Goal: Task Accomplishment & Management: Complete application form

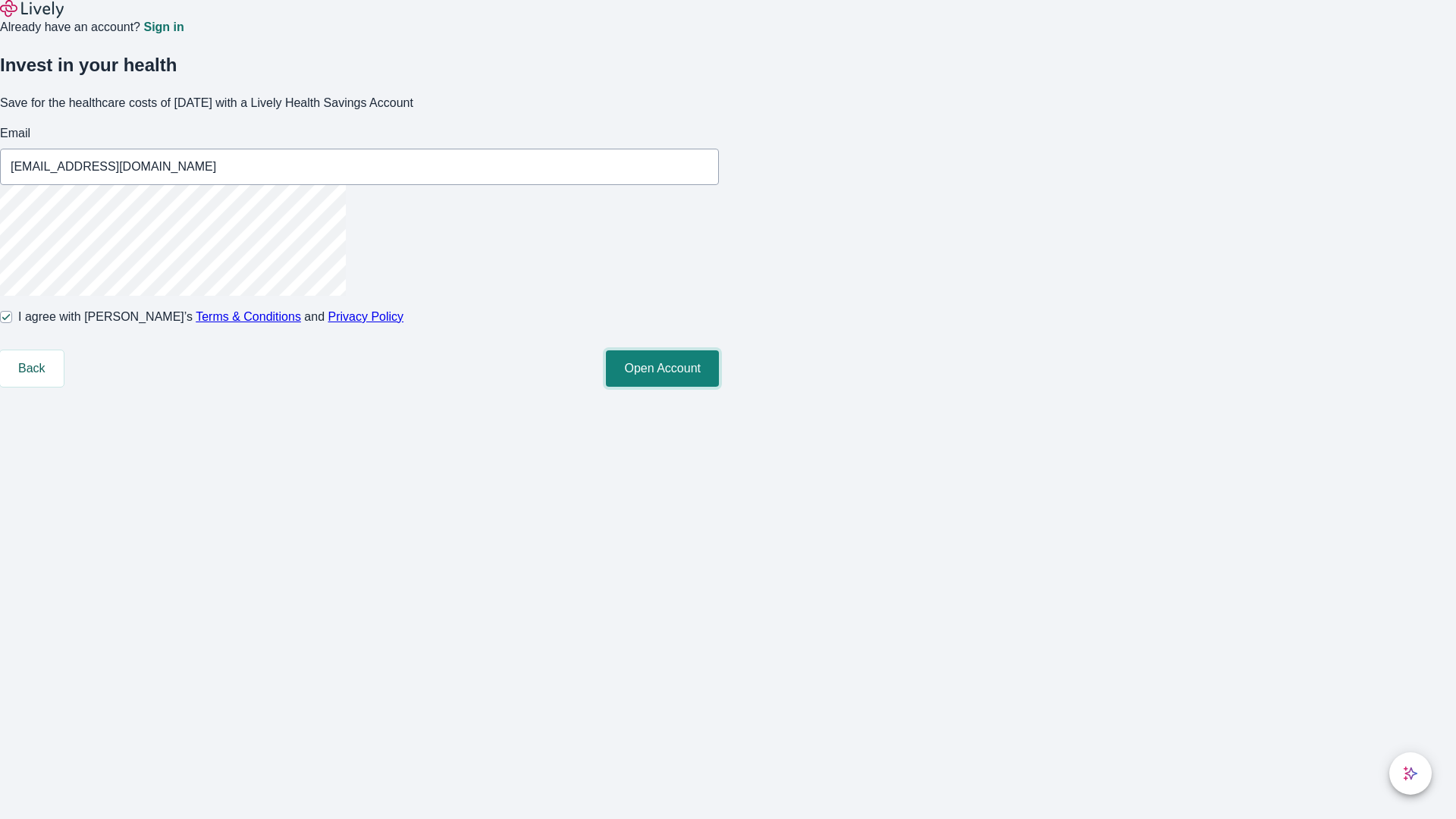
click at [719, 386] on button "Open Account" at bounding box center [662, 369] width 113 height 37
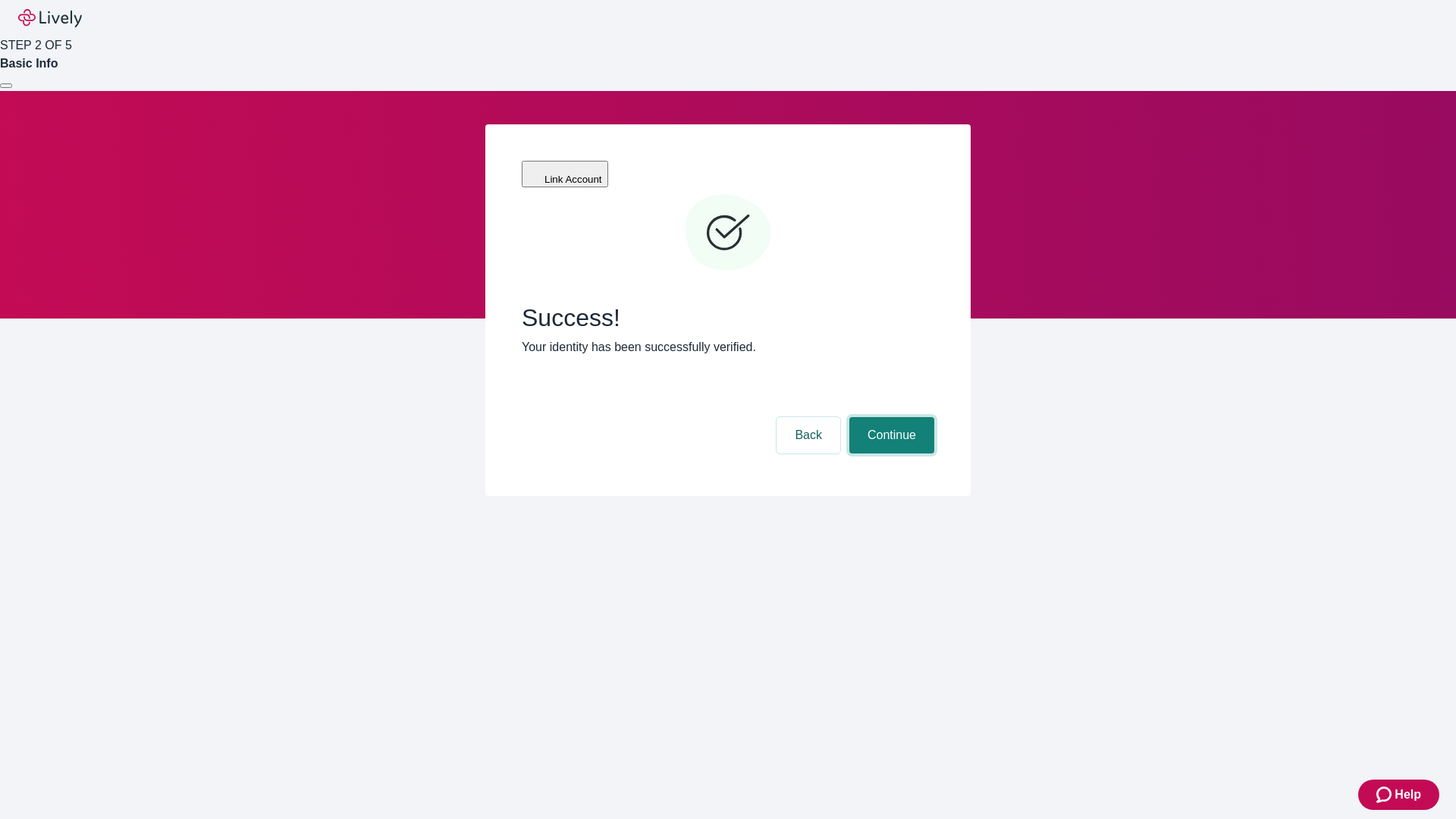
click at [890, 417] on button "Continue" at bounding box center [892, 435] width 85 height 37
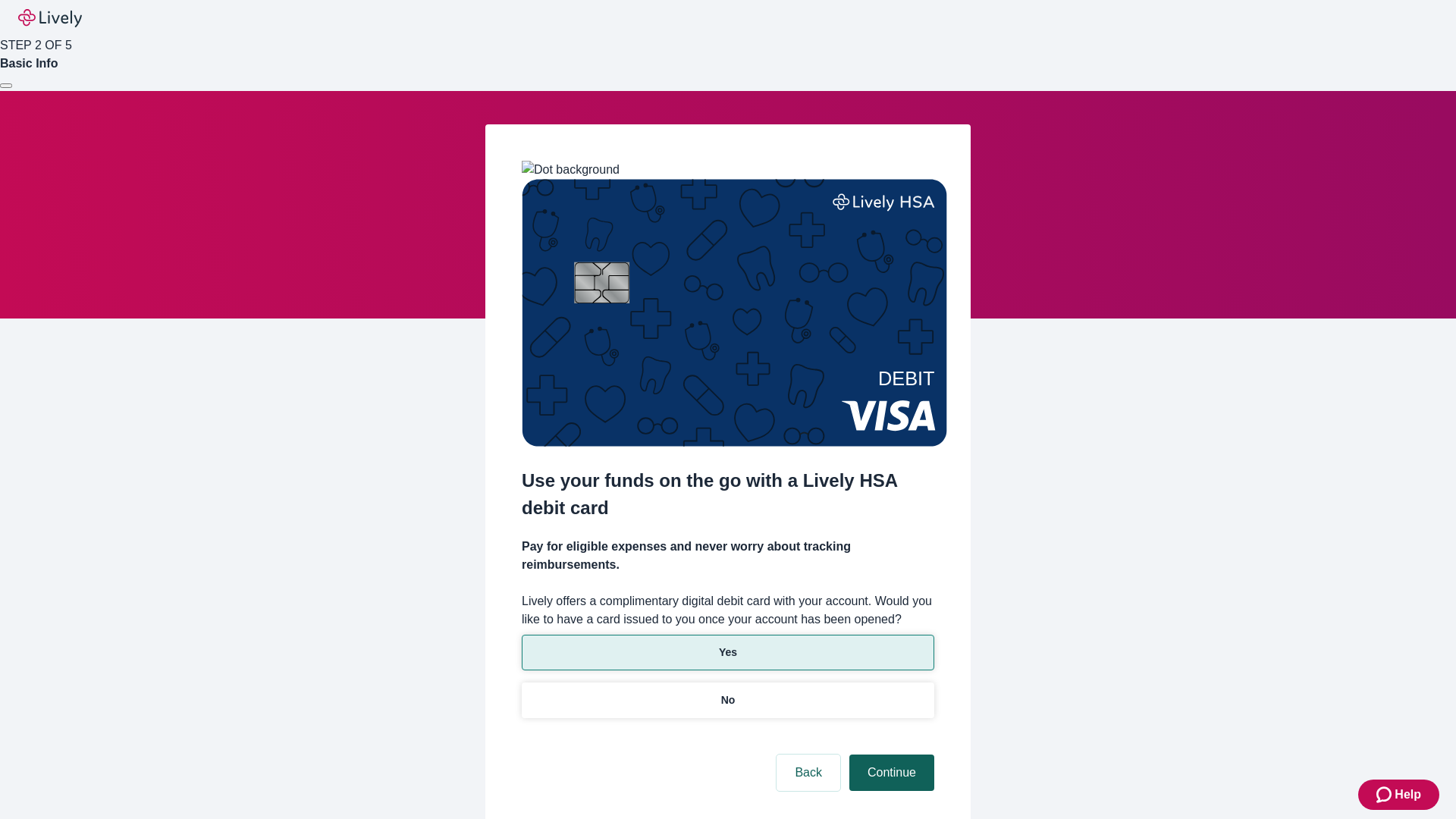
click at [727, 644] on p "Yes" at bounding box center [728, 652] width 18 height 16
click at [890, 755] on button "Continue" at bounding box center [892, 773] width 85 height 37
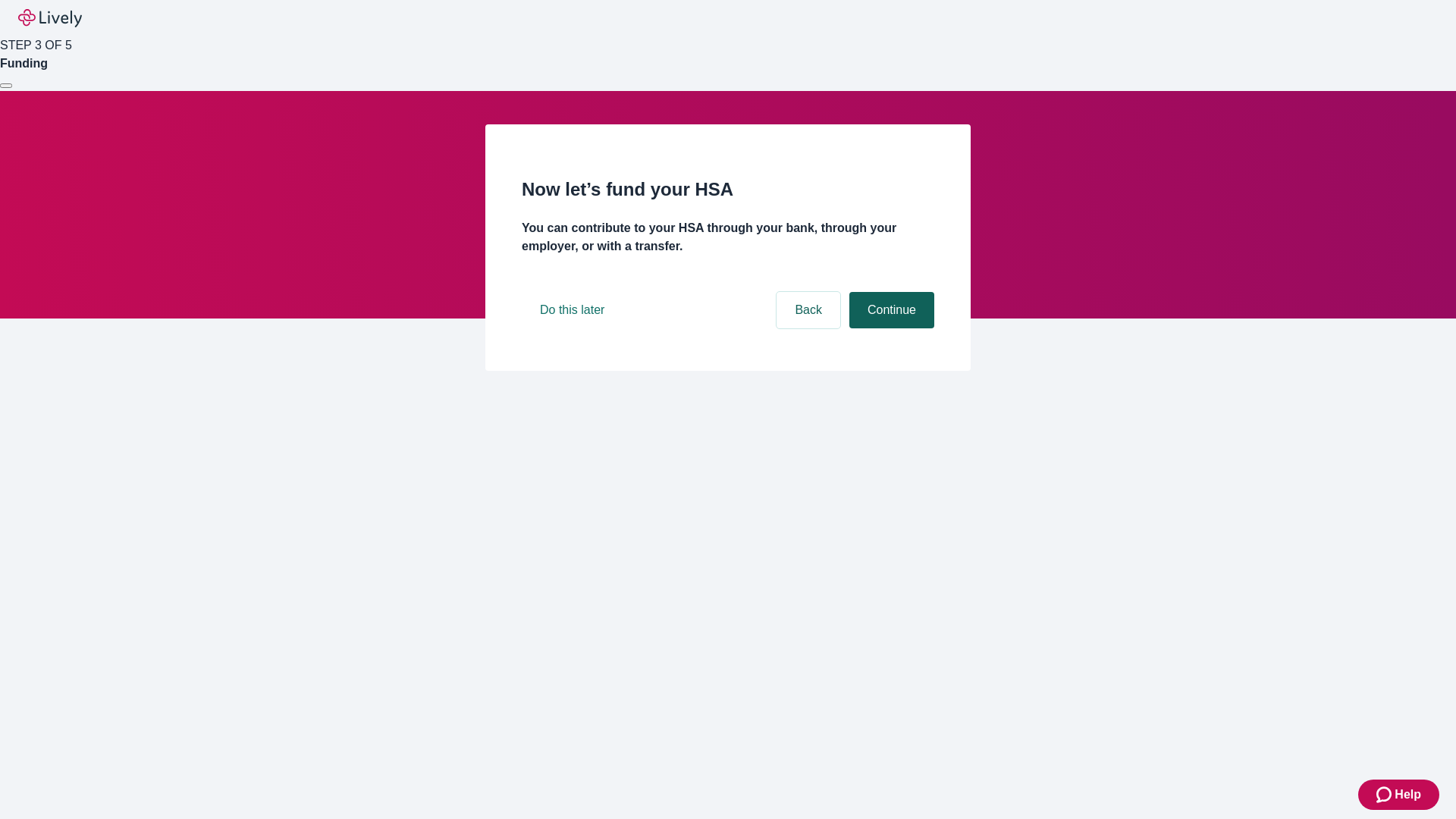
click at [890, 329] on button "Continue" at bounding box center [892, 310] width 85 height 37
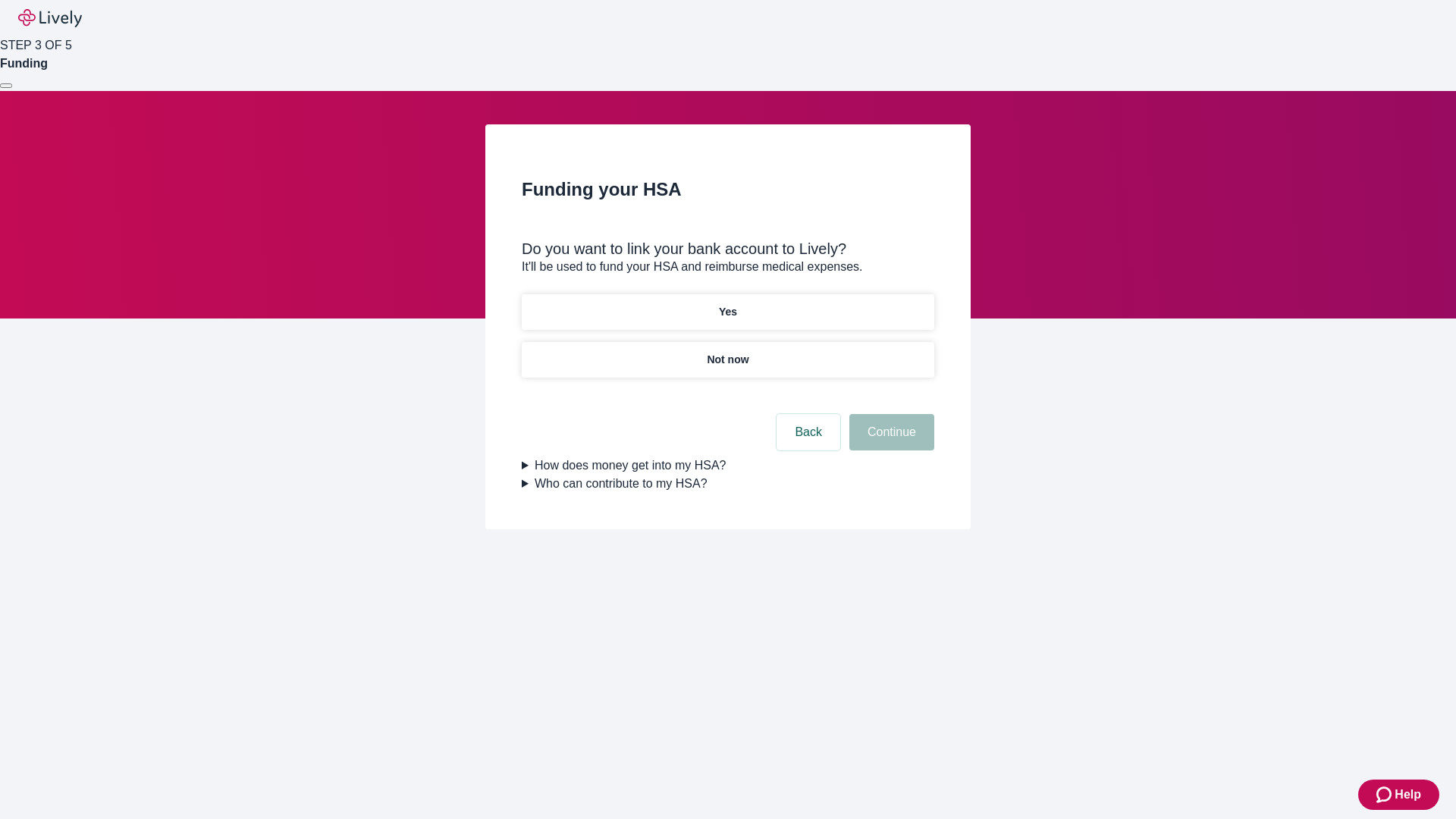
click at [727, 304] on p "Yes" at bounding box center [728, 311] width 18 height 16
click at [890, 414] on button "Continue" at bounding box center [892, 433] width 85 height 37
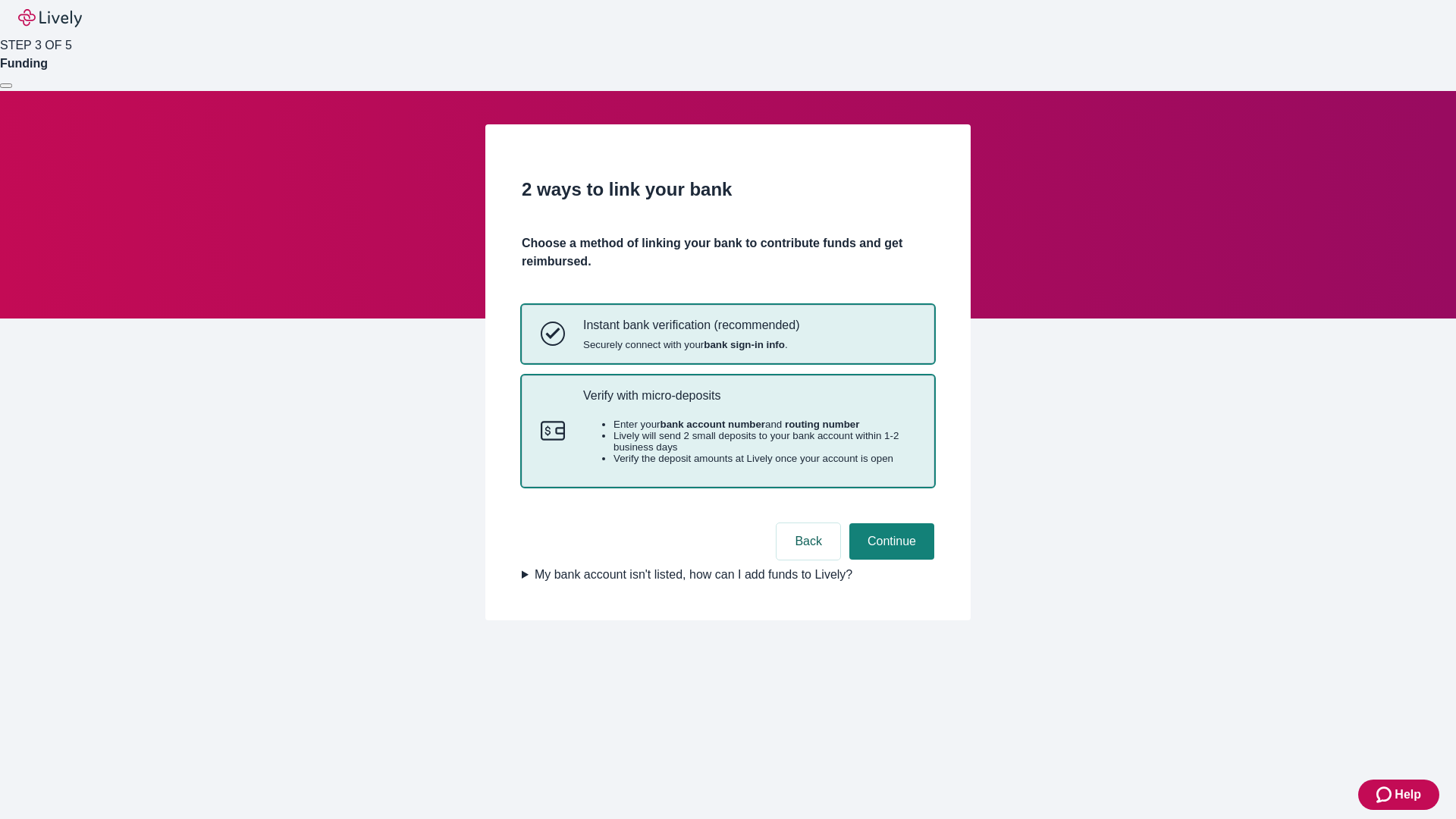
click at [748, 403] on p "Verify with micro-deposits" at bounding box center [749, 396] width 332 height 15
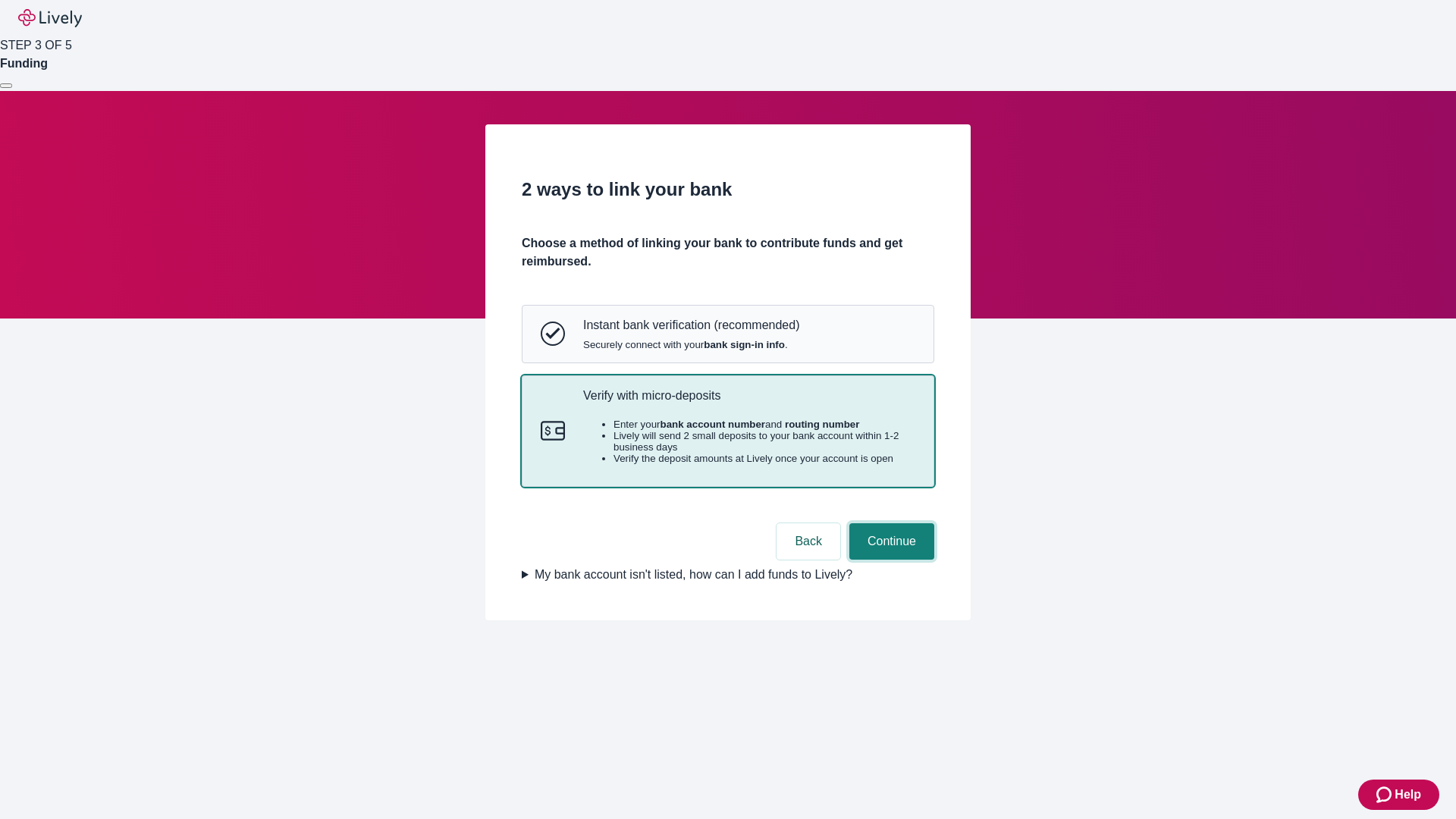
click at [890, 559] on button "Continue" at bounding box center [892, 542] width 85 height 37
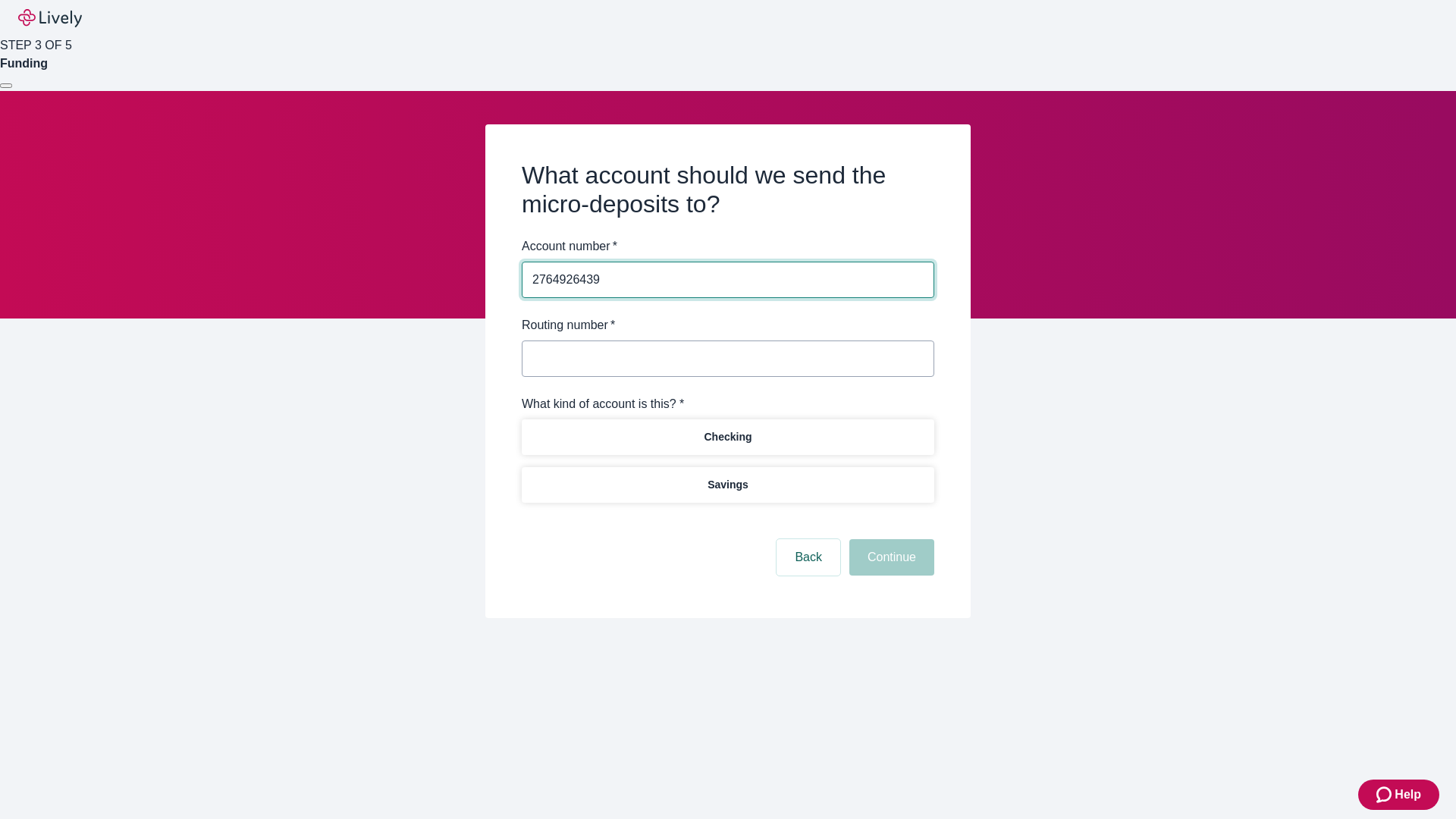
type input "2764926439"
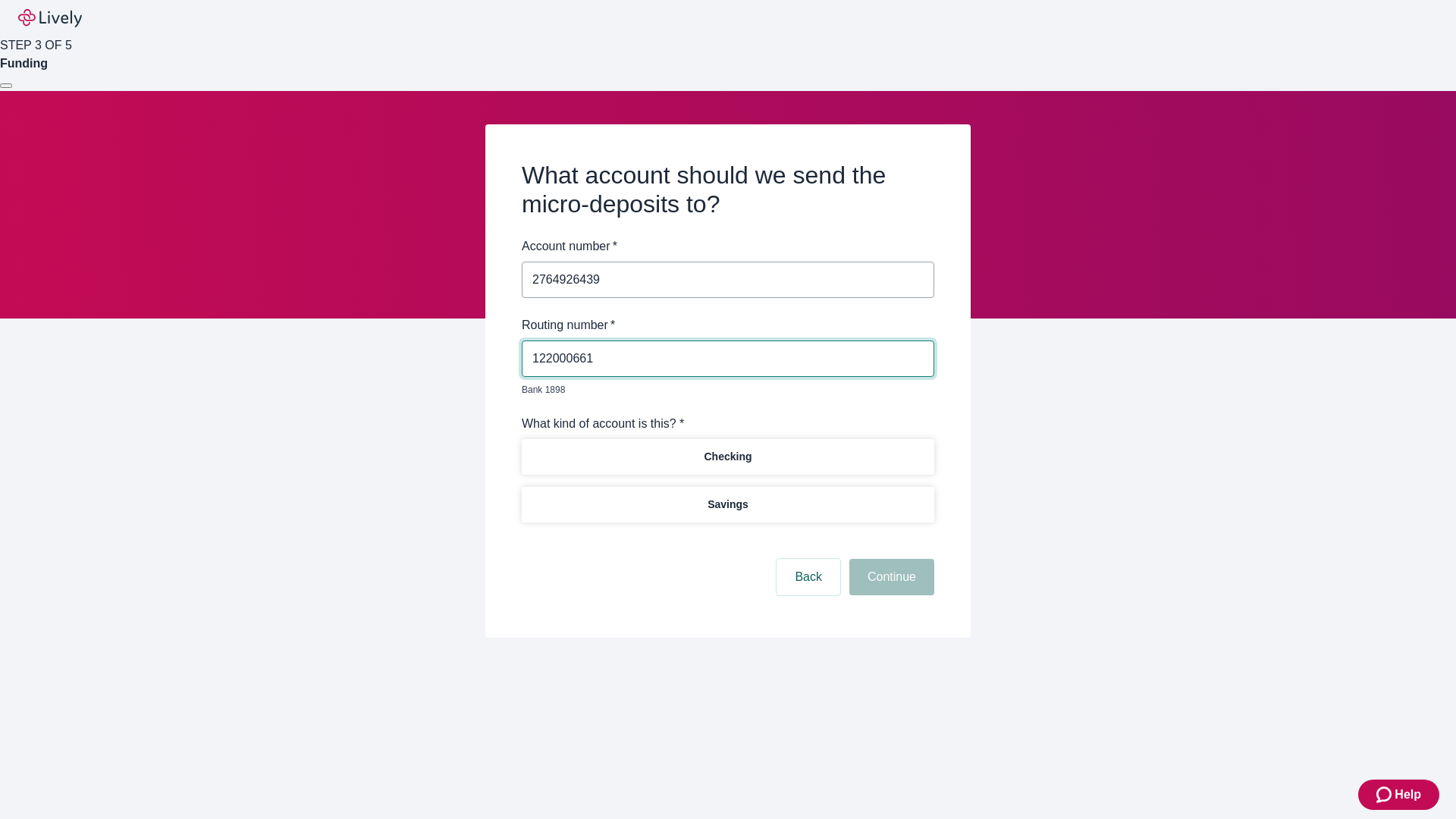
type input "122000661"
click at [727, 449] on p "Checking" at bounding box center [728, 456] width 48 height 16
click at [890, 559] on button "Continue" at bounding box center [892, 577] width 85 height 37
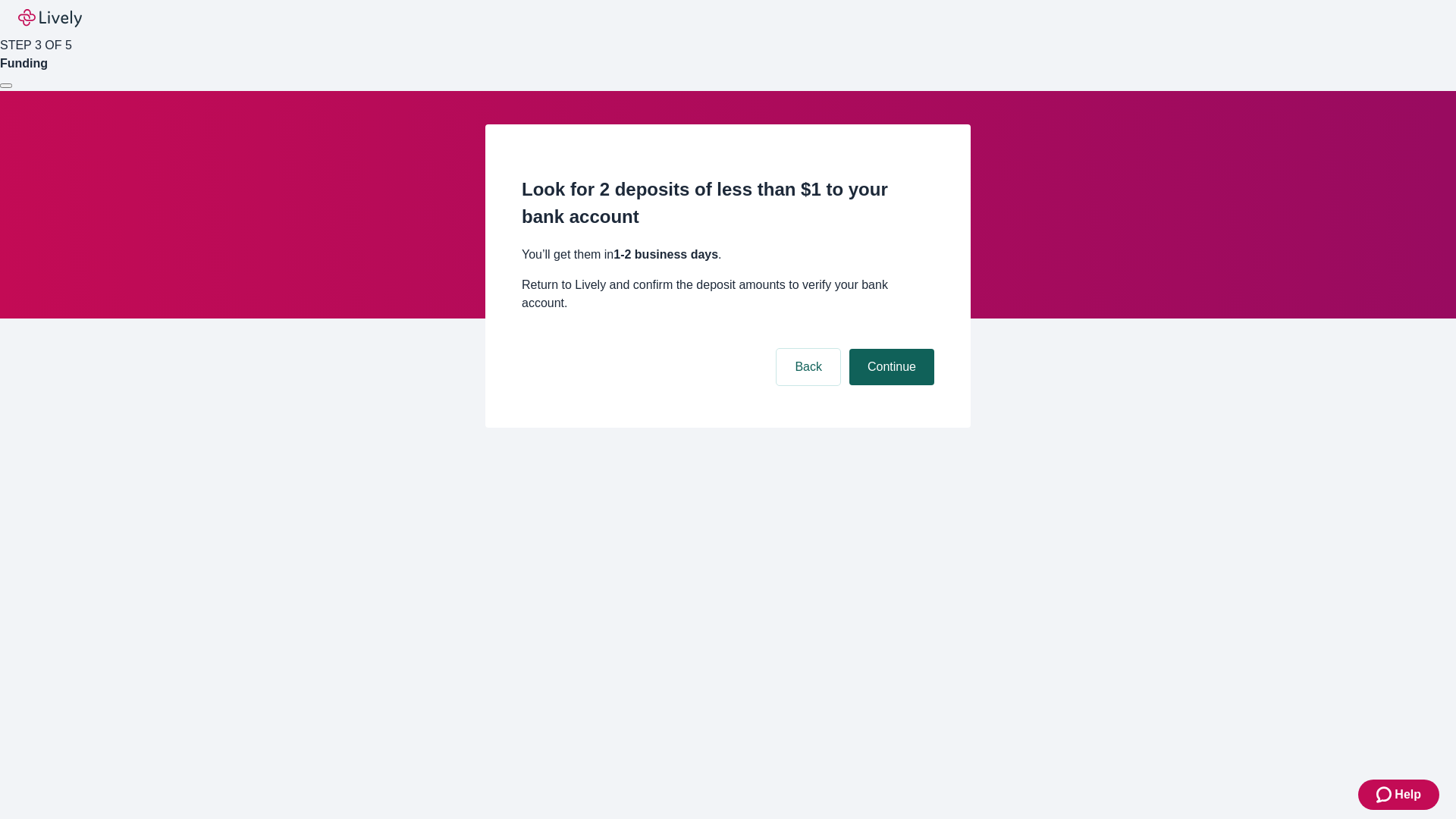
click at [890, 349] on button "Continue" at bounding box center [892, 367] width 85 height 37
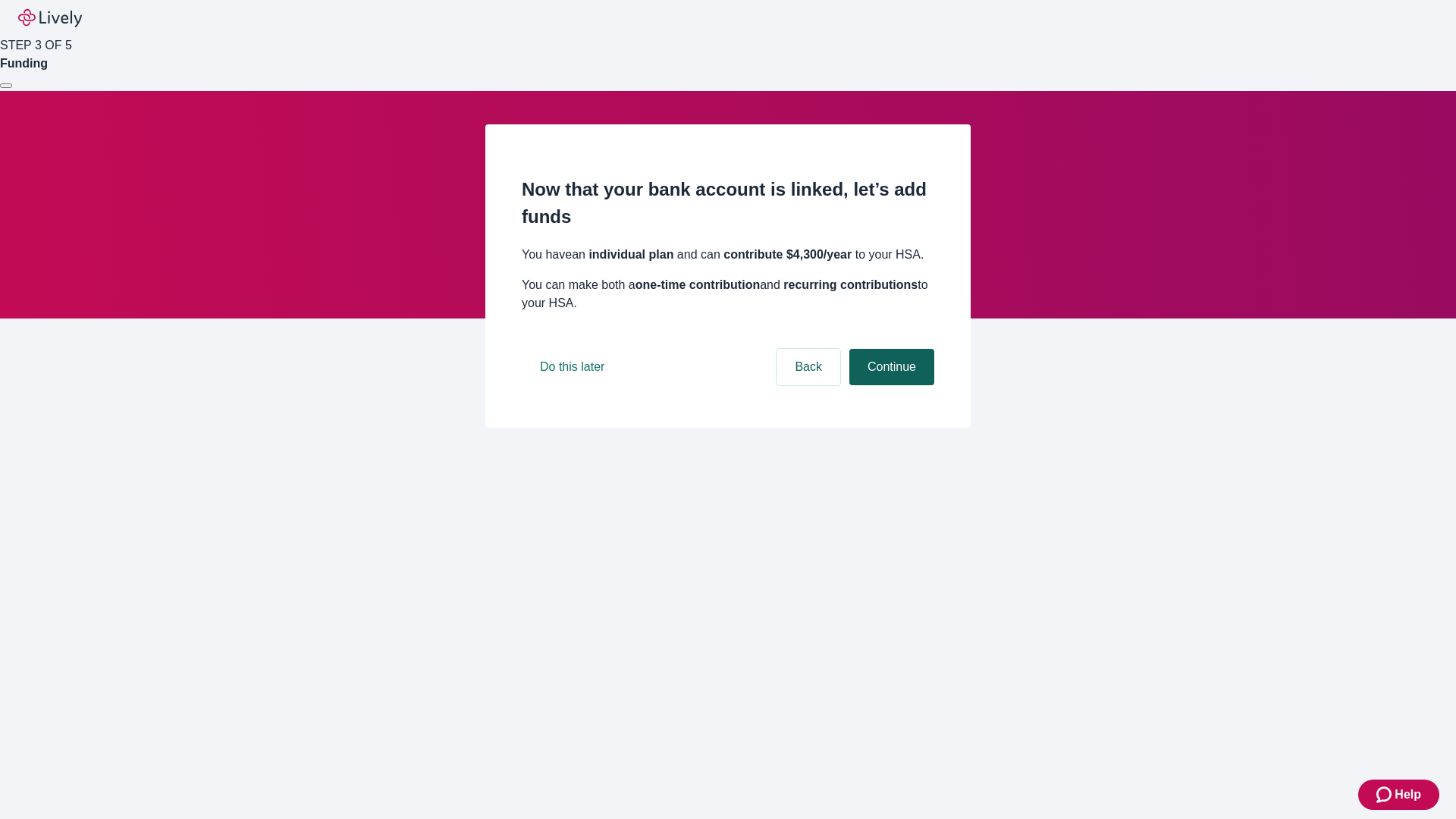
click at [890, 386] on button "Continue" at bounding box center [892, 367] width 85 height 37
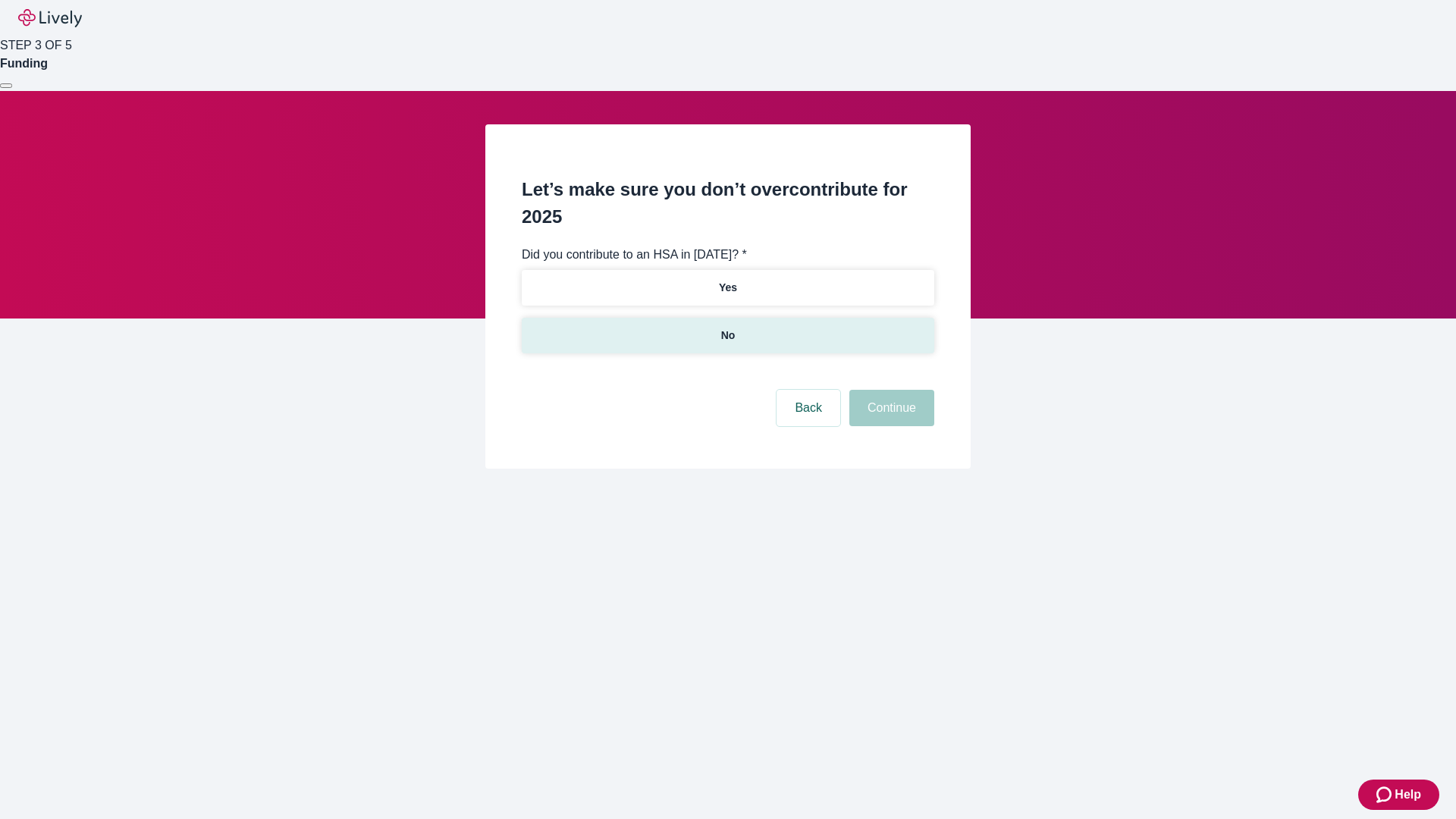
click at [727, 328] on p "No" at bounding box center [729, 335] width 15 height 16
click at [890, 390] on button "Continue" at bounding box center [892, 409] width 85 height 37
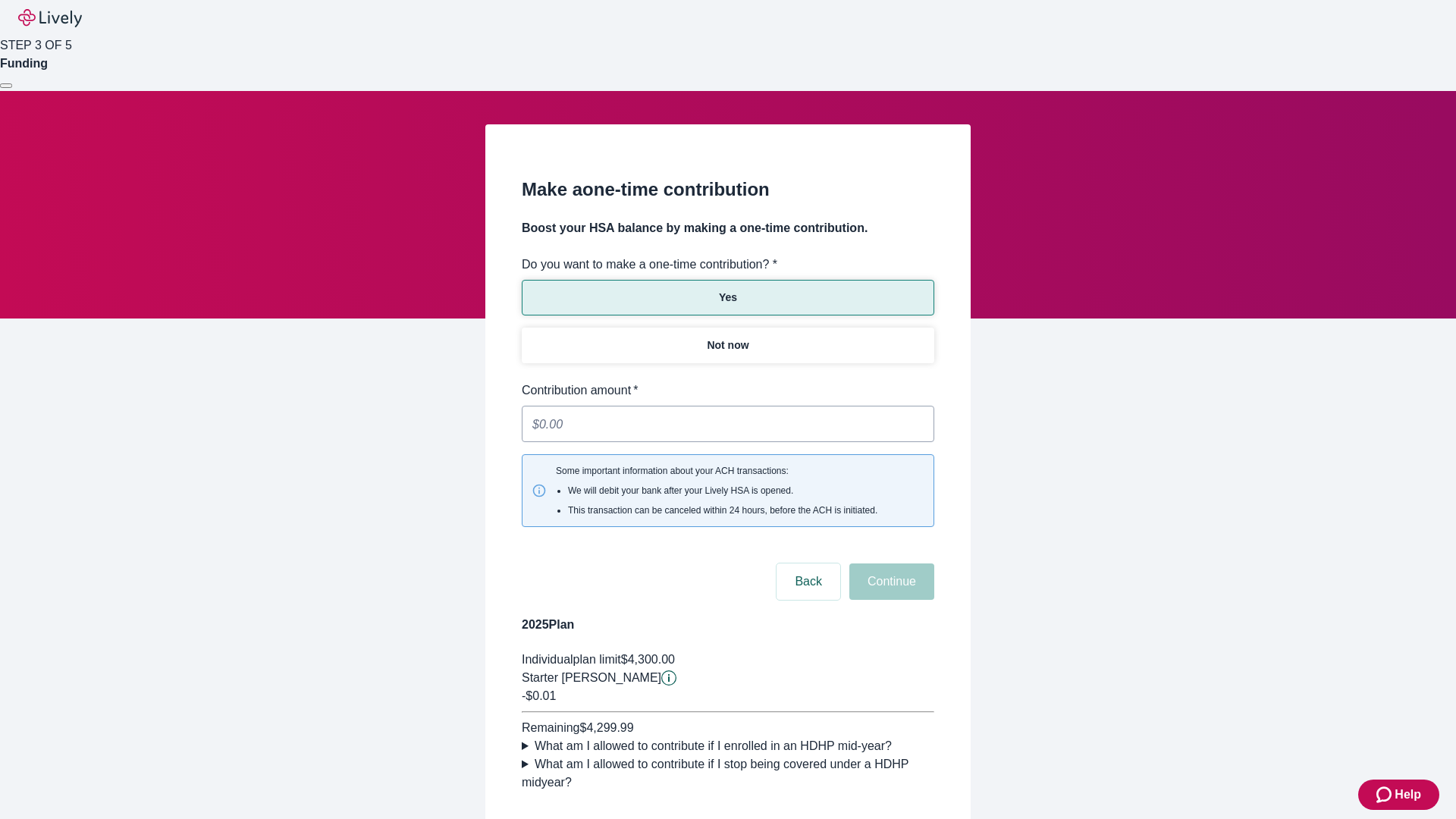
type input "0.01"
click at [890, 563] on button "Continue" at bounding box center [892, 582] width 85 height 37
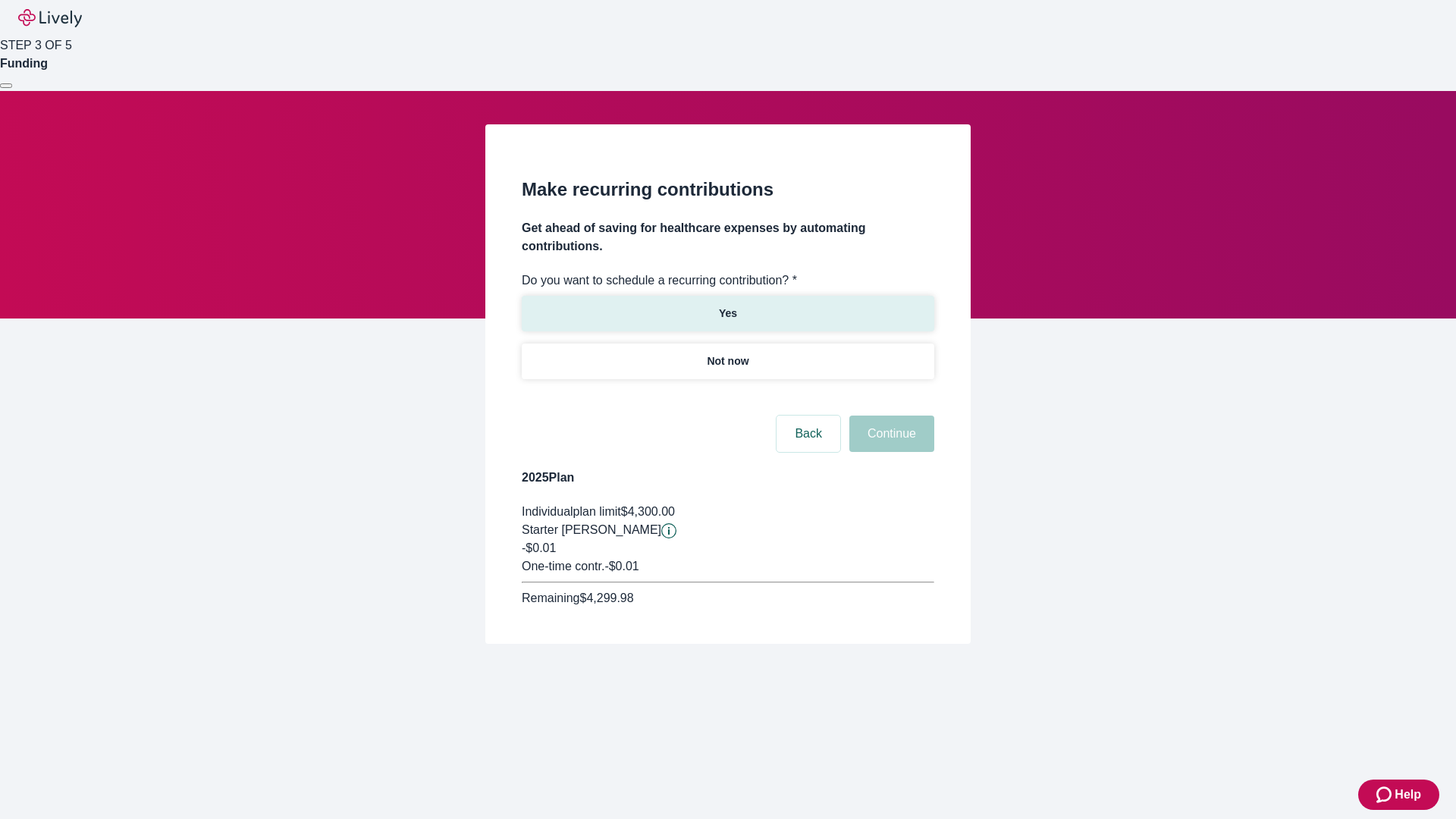
click at [727, 306] on p "Yes" at bounding box center [728, 313] width 18 height 16
click at [727, 398] on body "Help STEP 3 OF 5 Funding Make recurring contributions Get ahead of saving for h…" at bounding box center [728, 358] width 1456 height 717
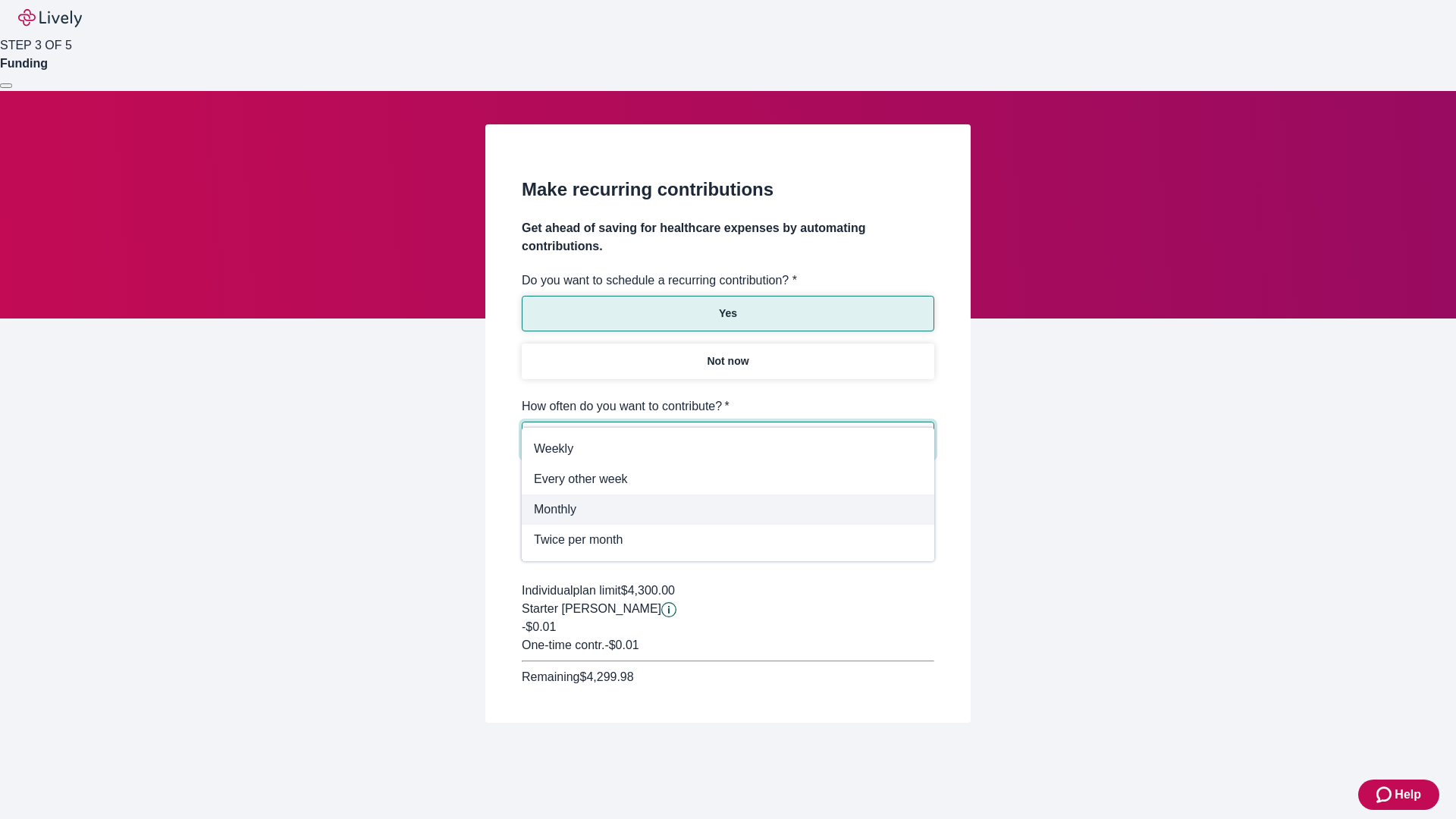
click at [728, 510] on span "Monthly" at bounding box center [728, 510] width 388 height 18
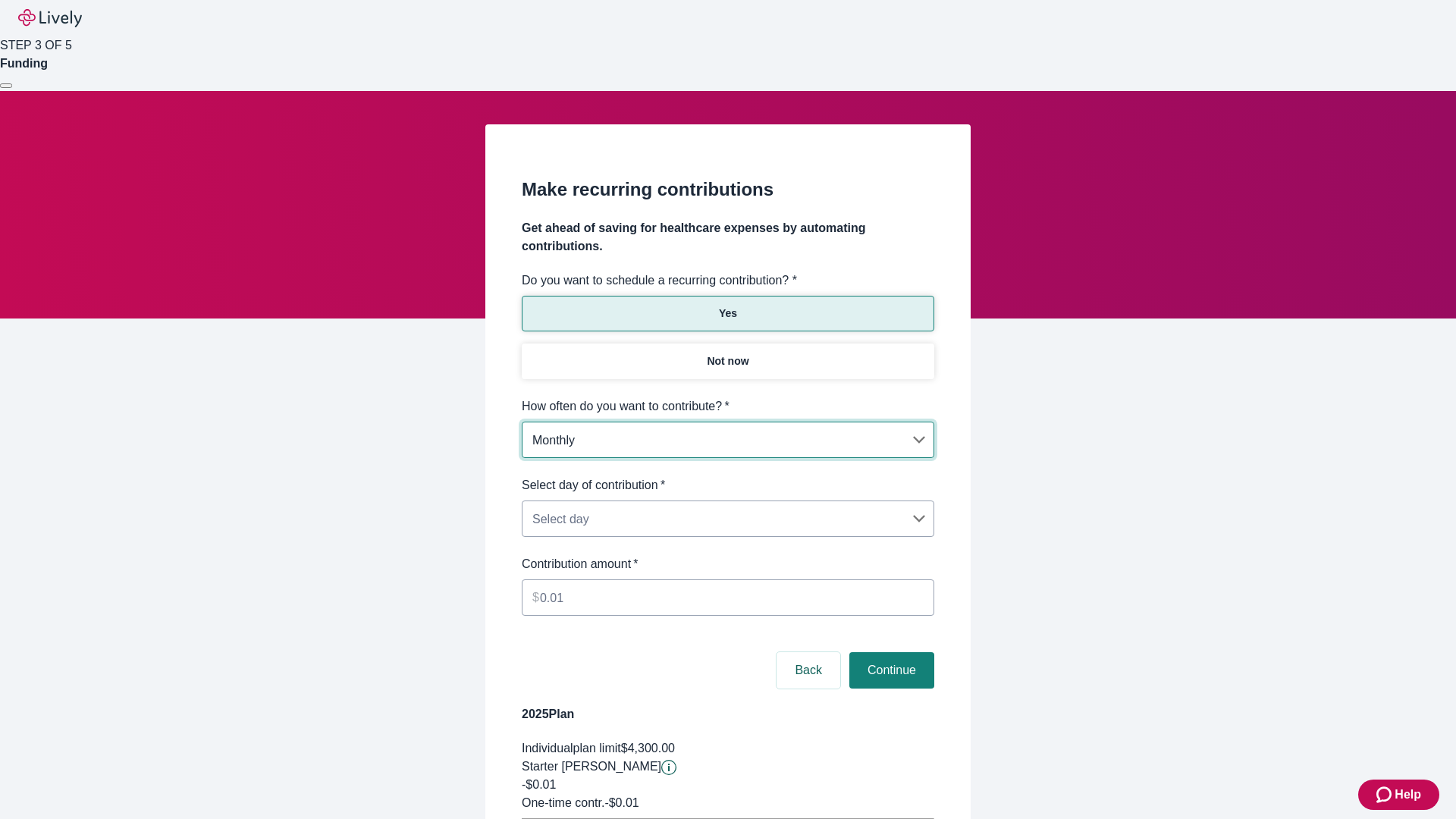
type input "Monthly"
click at [727, 476] on body "Help STEP 3 OF 5 Funding Make recurring contributions Get ahead of saving for h…" at bounding box center [728, 477] width 1456 height 953
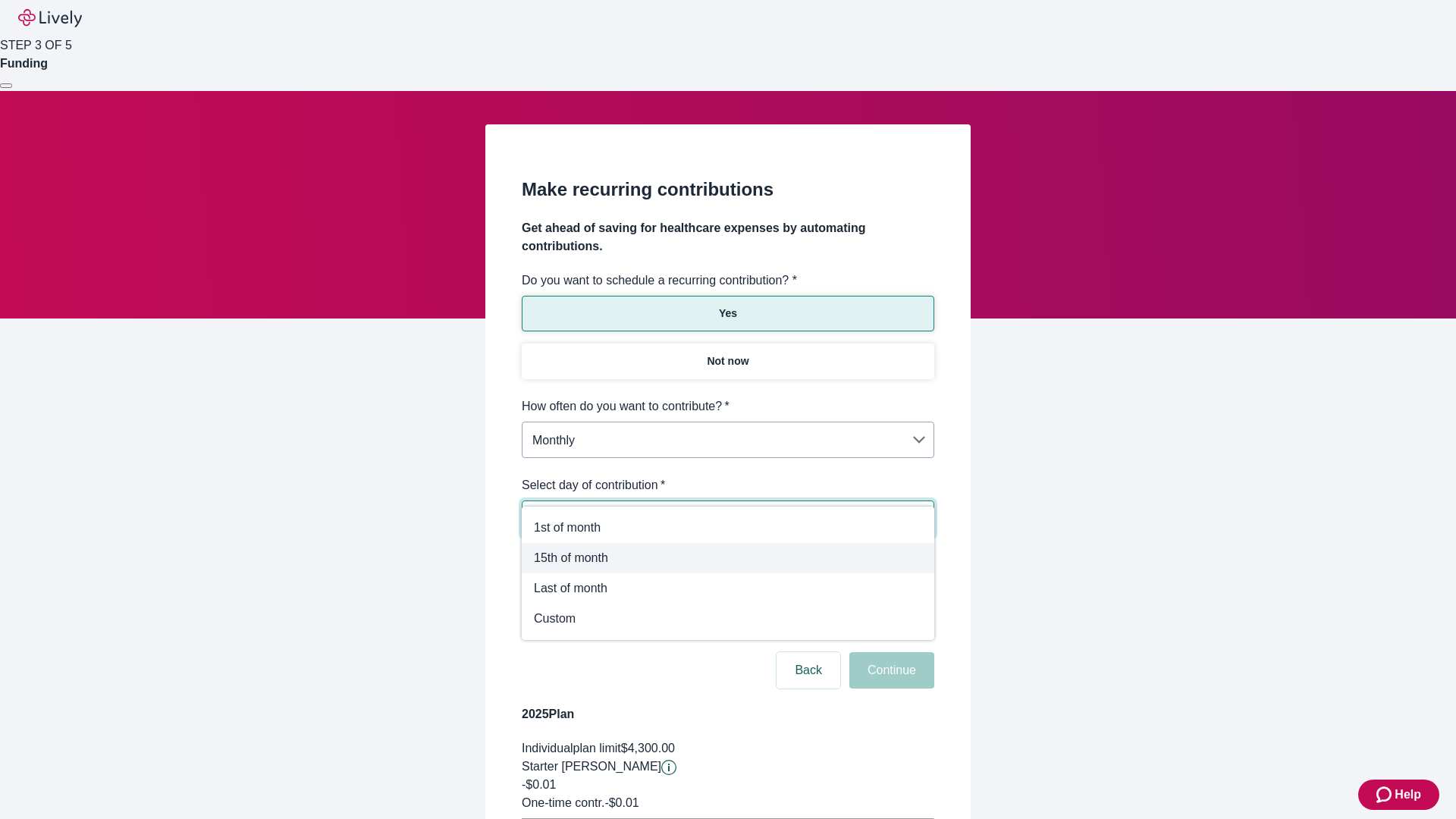
click at [728, 558] on span "15th of month" at bounding box center [728, 559] width 388 height 18
type input "Monthly15th"
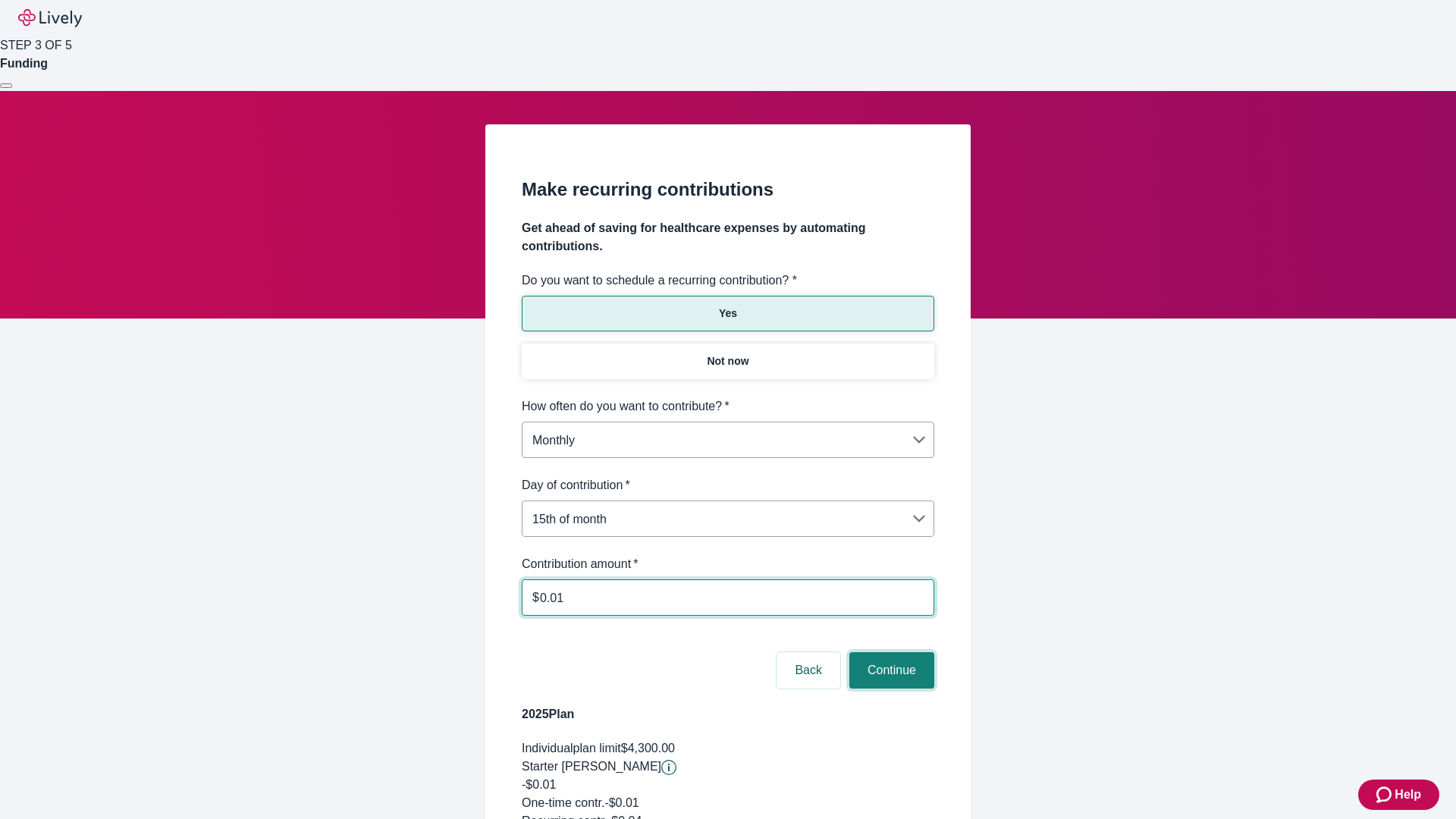
click at [890, 652] on button "Continue" at bounding box center [892, 671] width 85 height 37
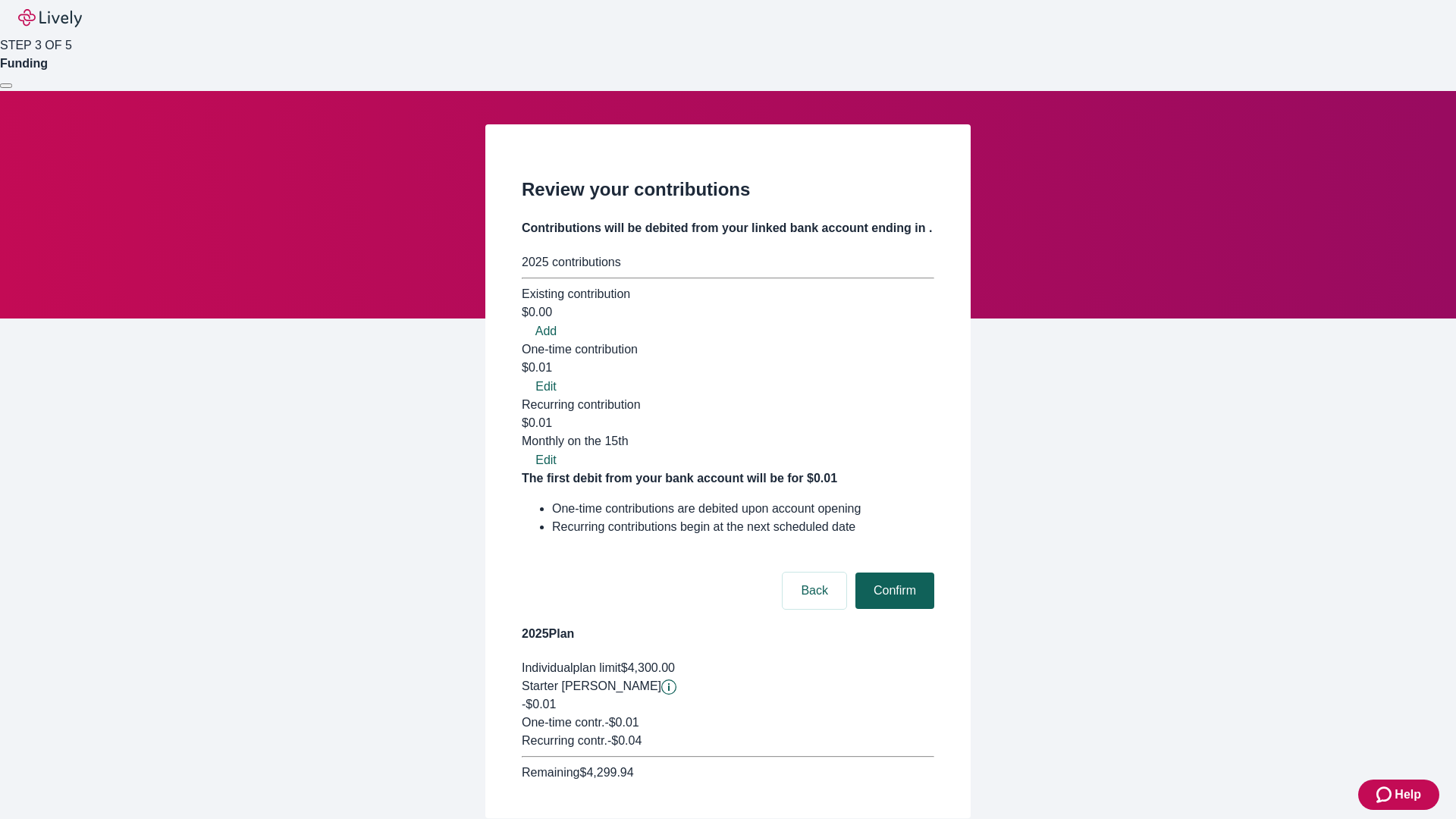
click at [893, 572] on button "Confirm" at bounding box center [896, 591] width 79 height 37
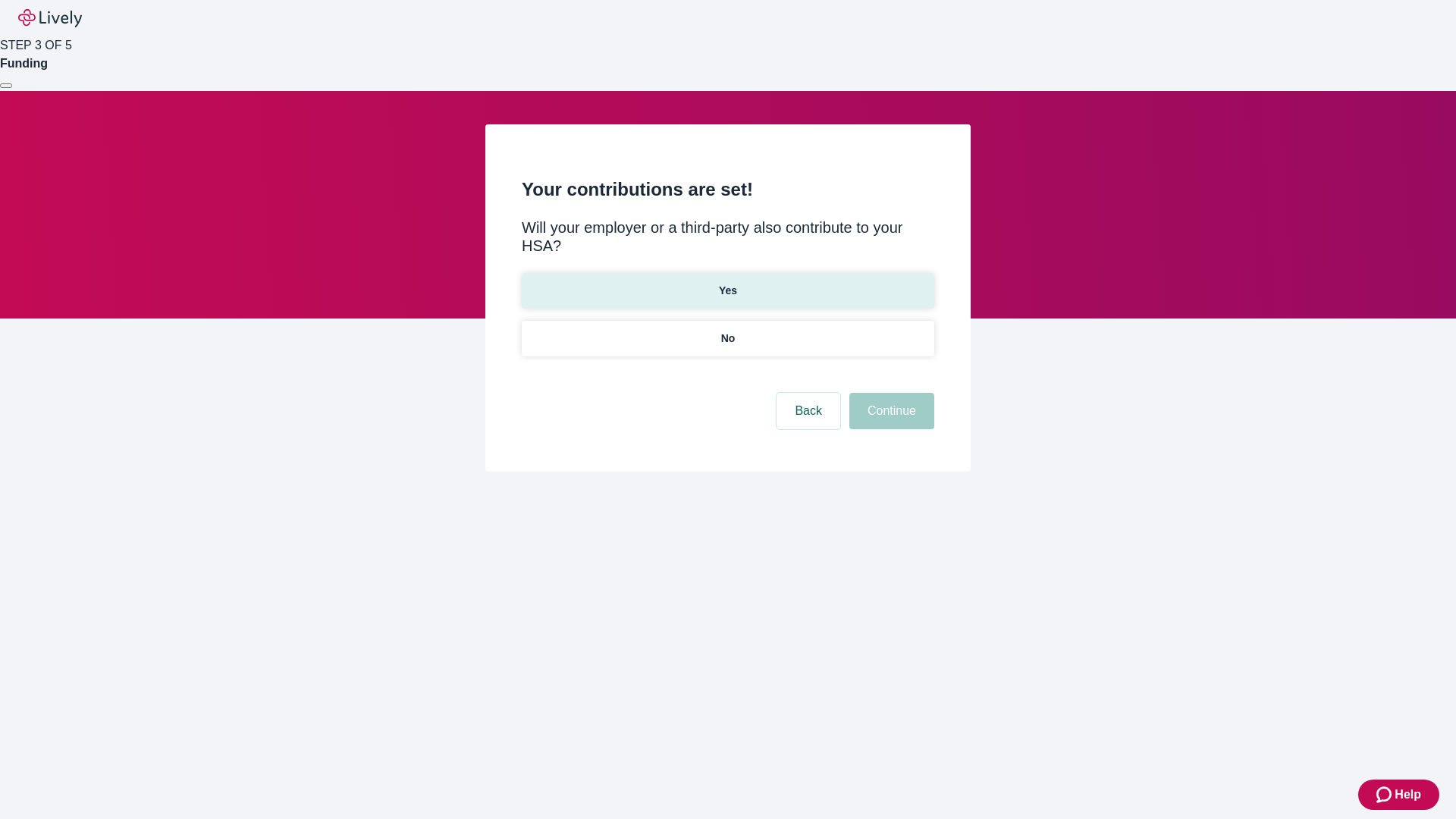
click at [727, 283] on p "Yes" at bounding box center [728, 290] width 18 height 16
click at [890, 393] on button "Continue" at bounding box center [892, 411] width 85 height 37
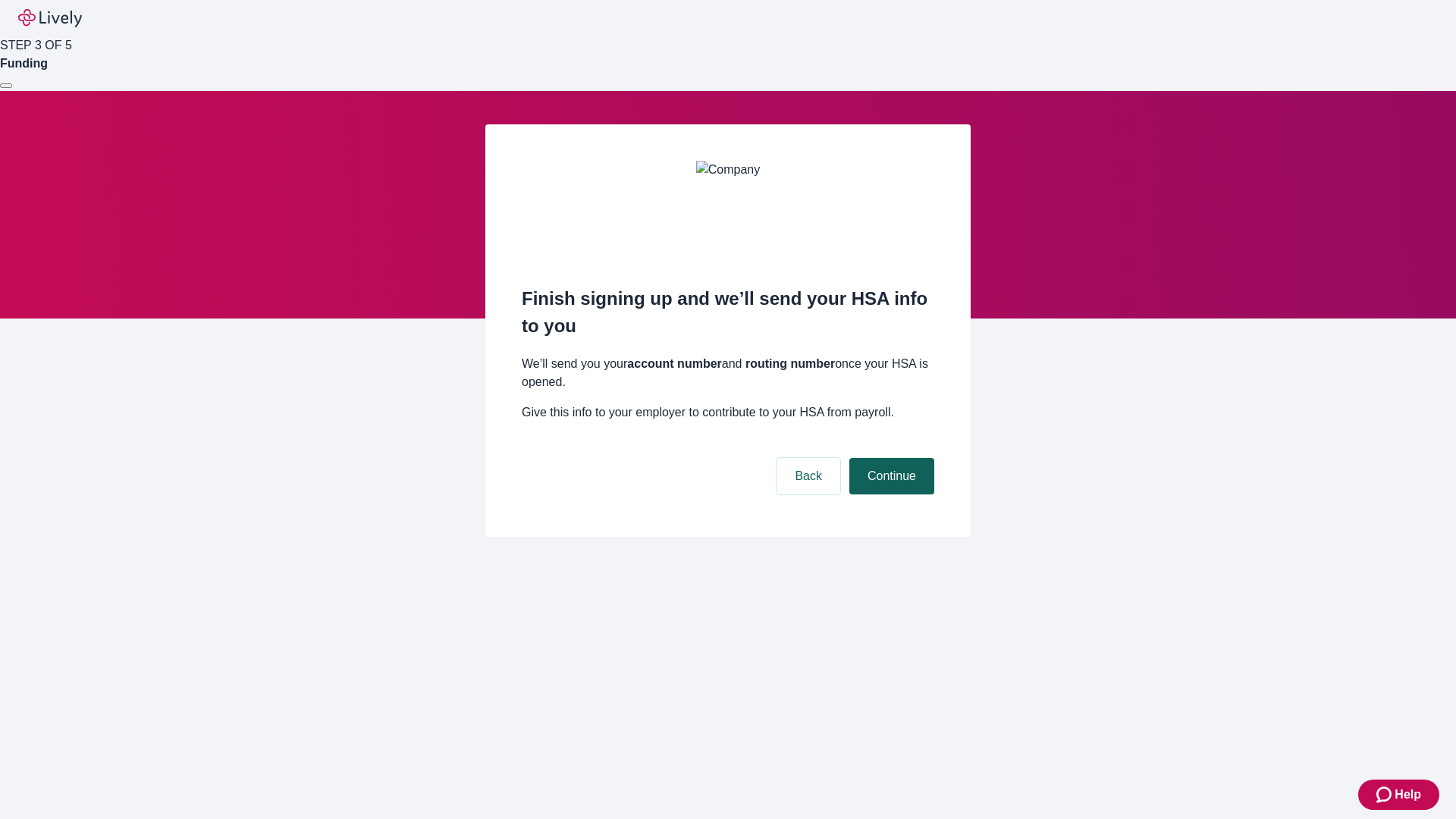
click at [890, 458] on button "Continue" at bounding box center [892, 477] width 85 height 37
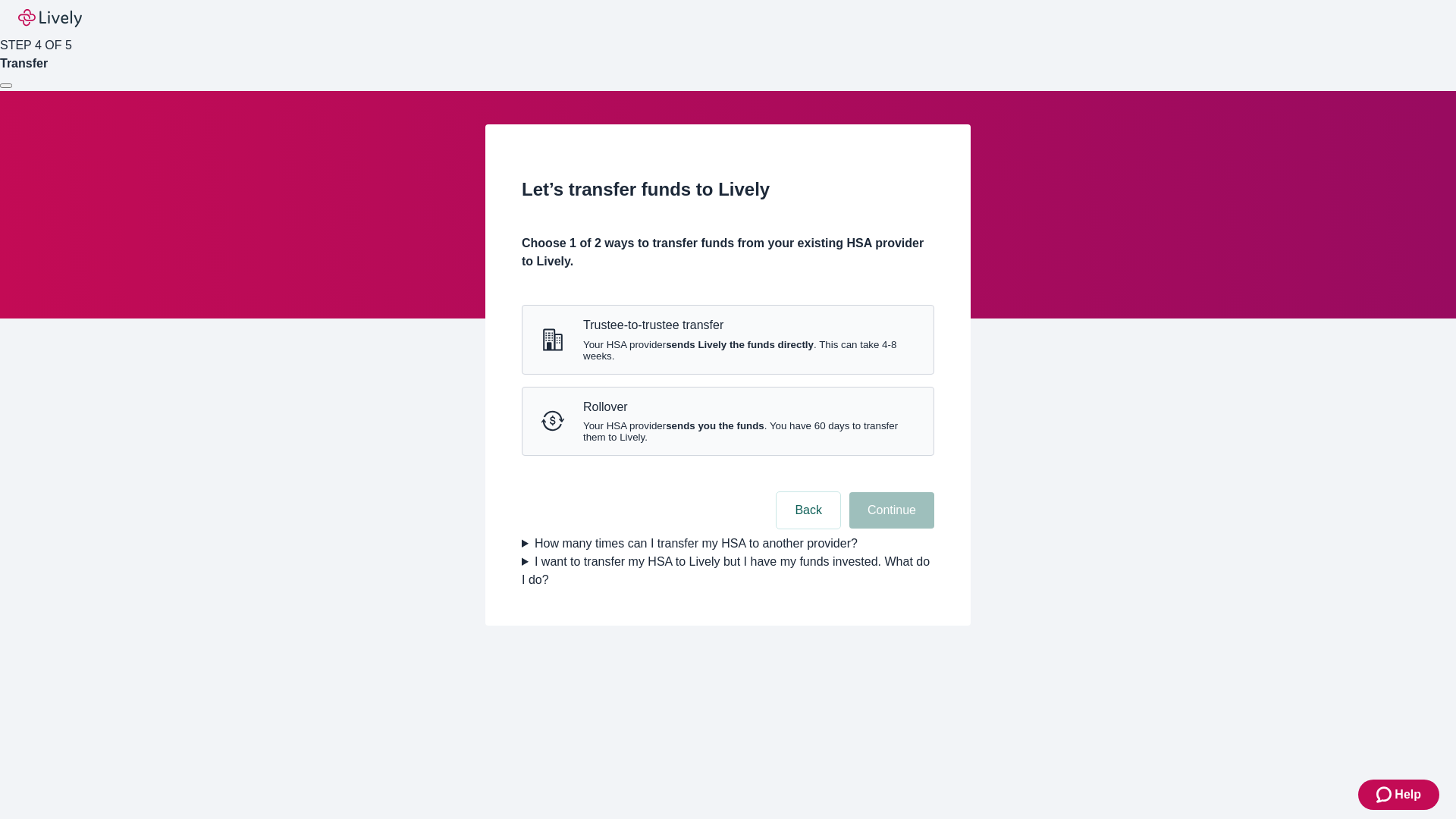
click at [727, 351] on strong "sends Lively the funds directly" at bounding box center [740, 344] width 148 height 11
click at [890, 528] on button "Continue" at bounding box center [892, 511] width 85 height 37
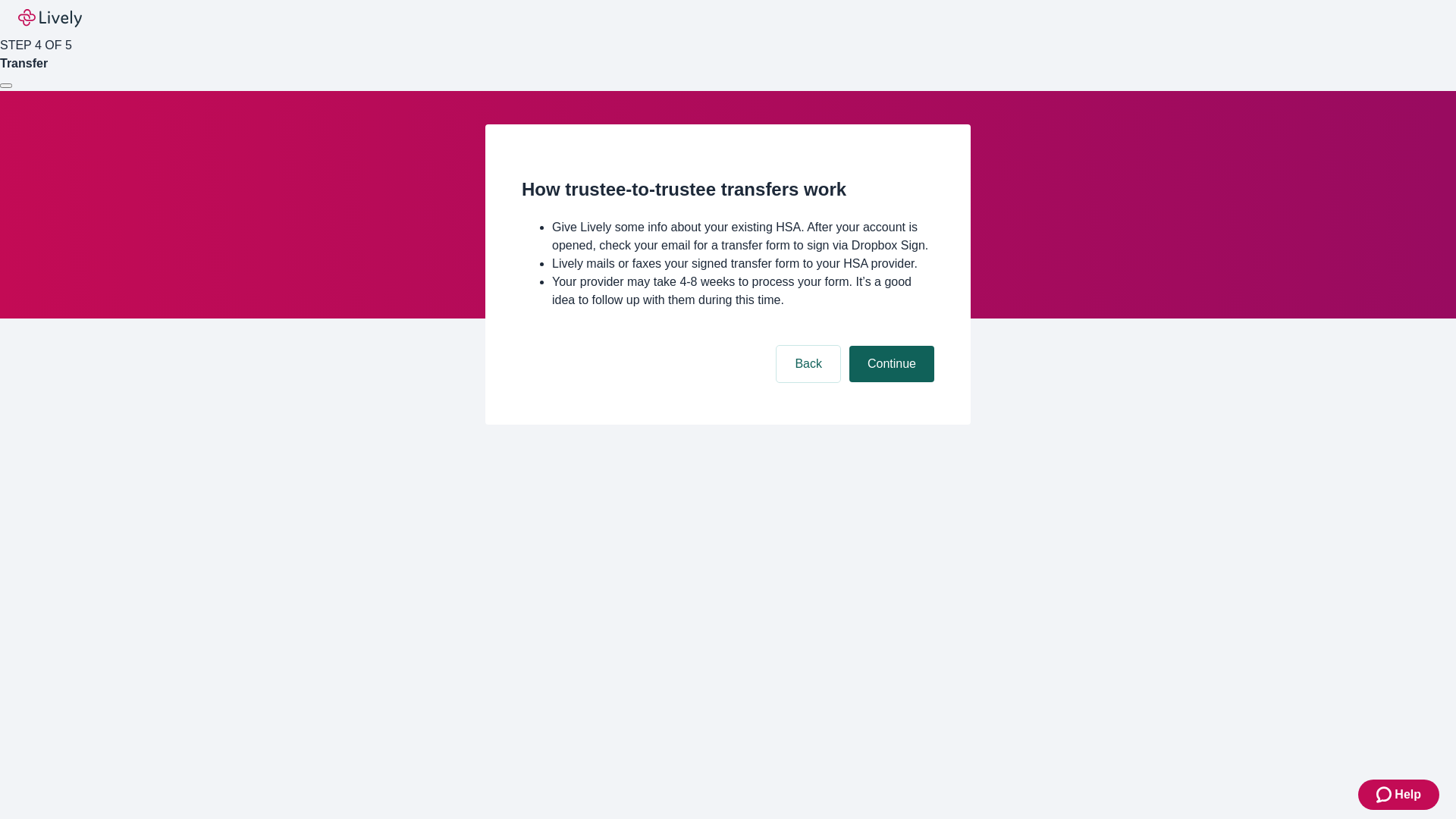
click at [890, 382] on button "Continue" at bounding box center [892, 364] width 85 height 37
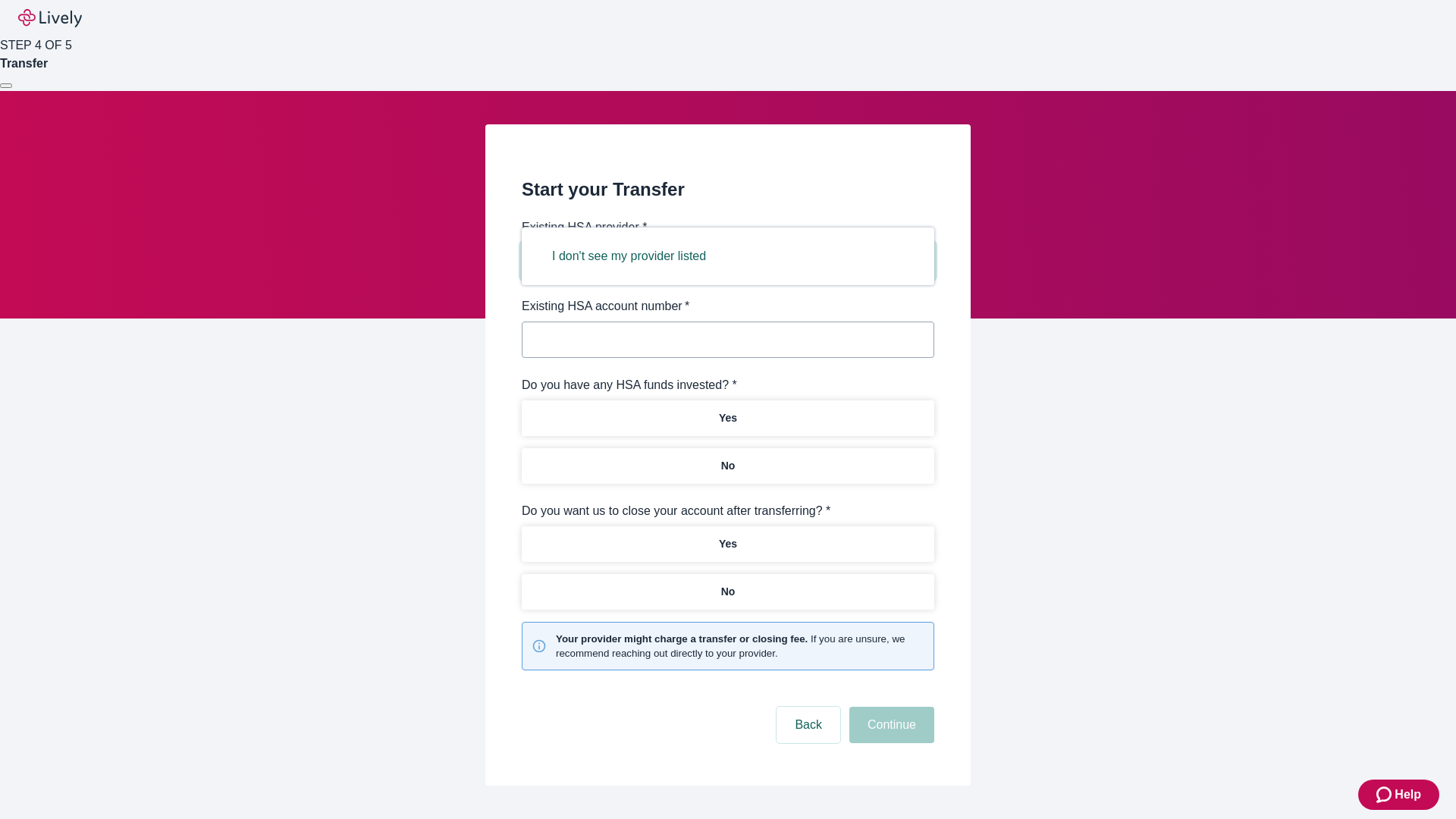
click at [634, 257] on button "I don't see my provider listed" at bounding box center [629, 257] width 191 height 37
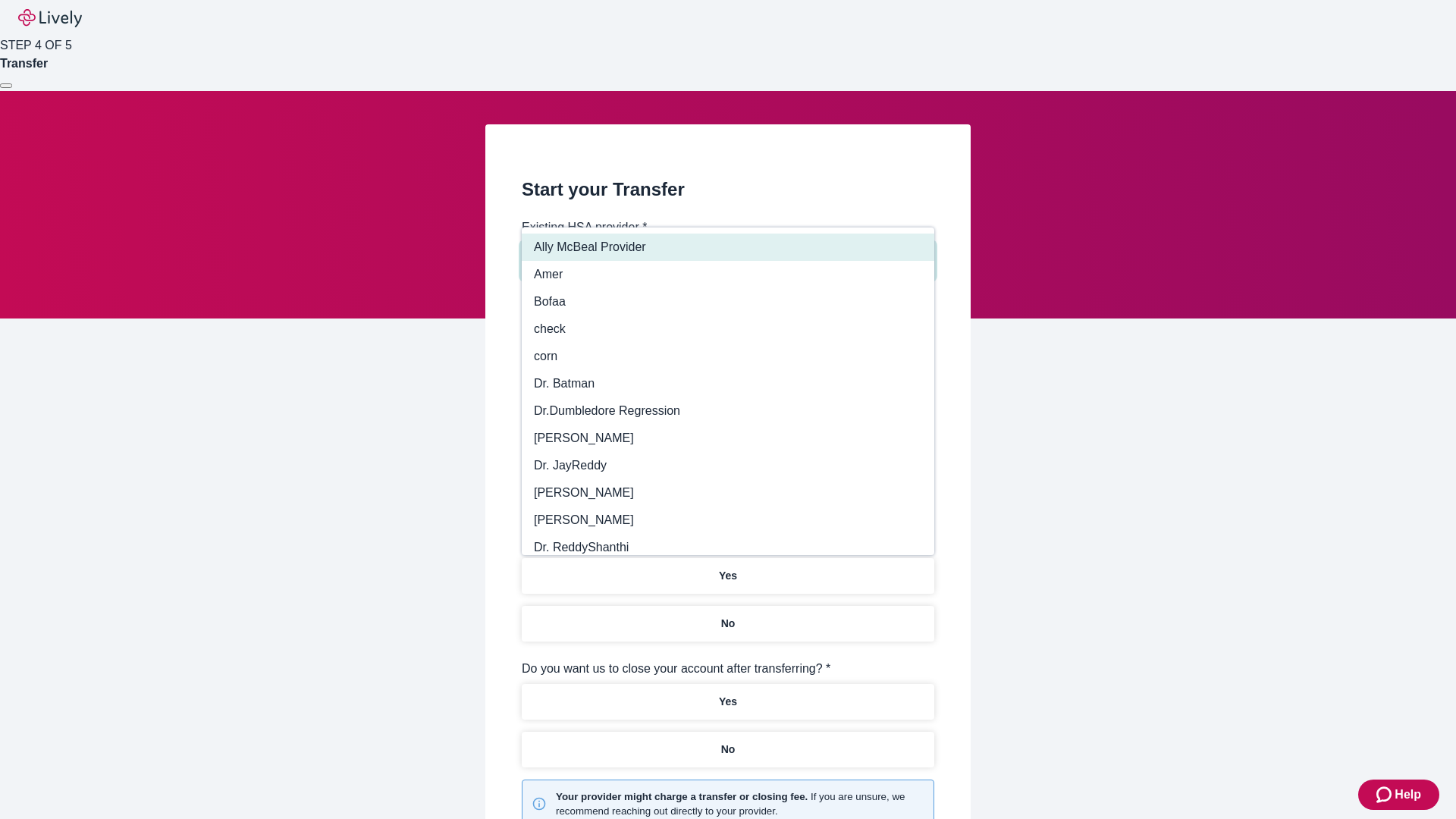
type input "Other"
type input "Health Equity"
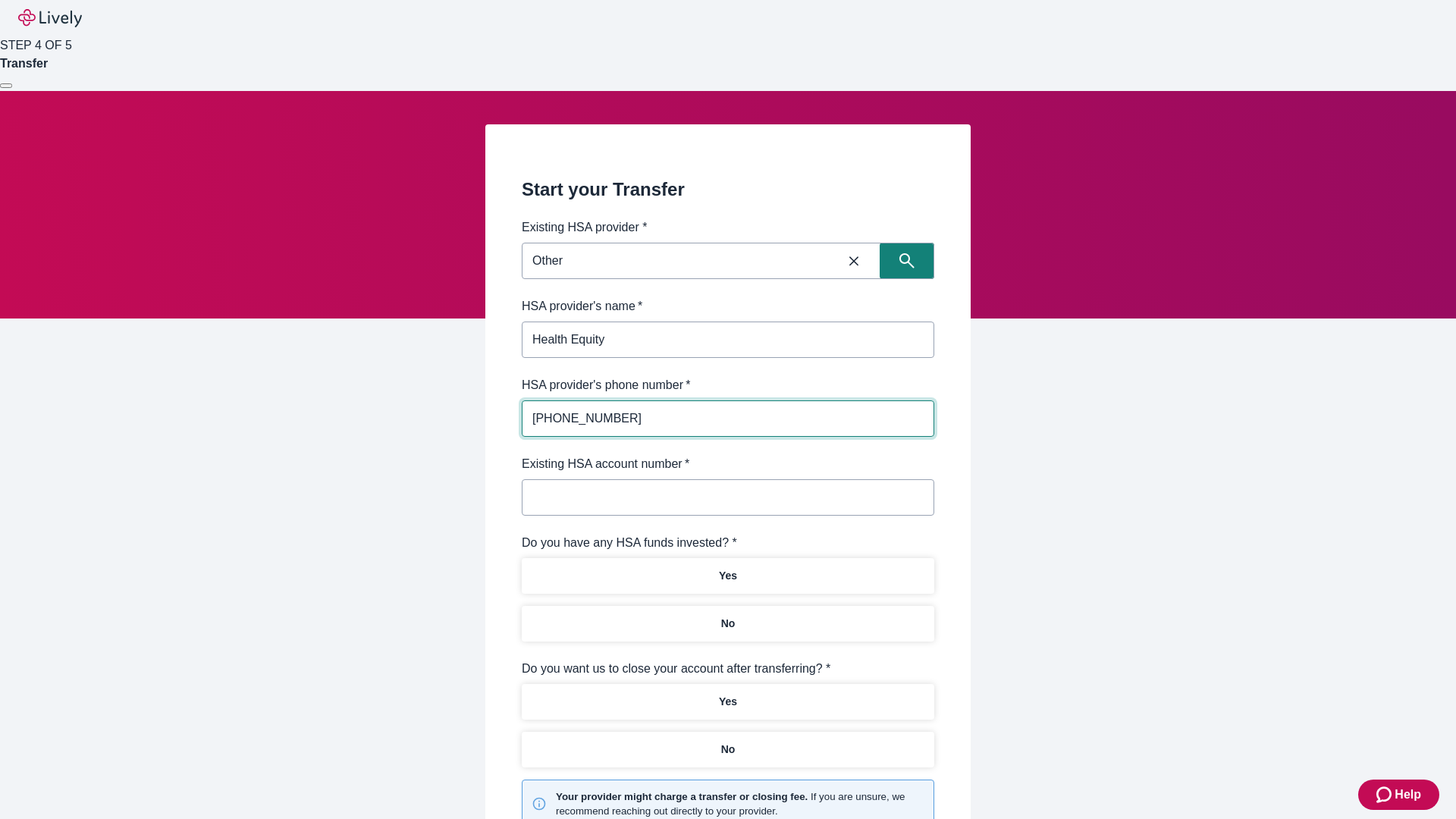
type input "(434) 343-4344"
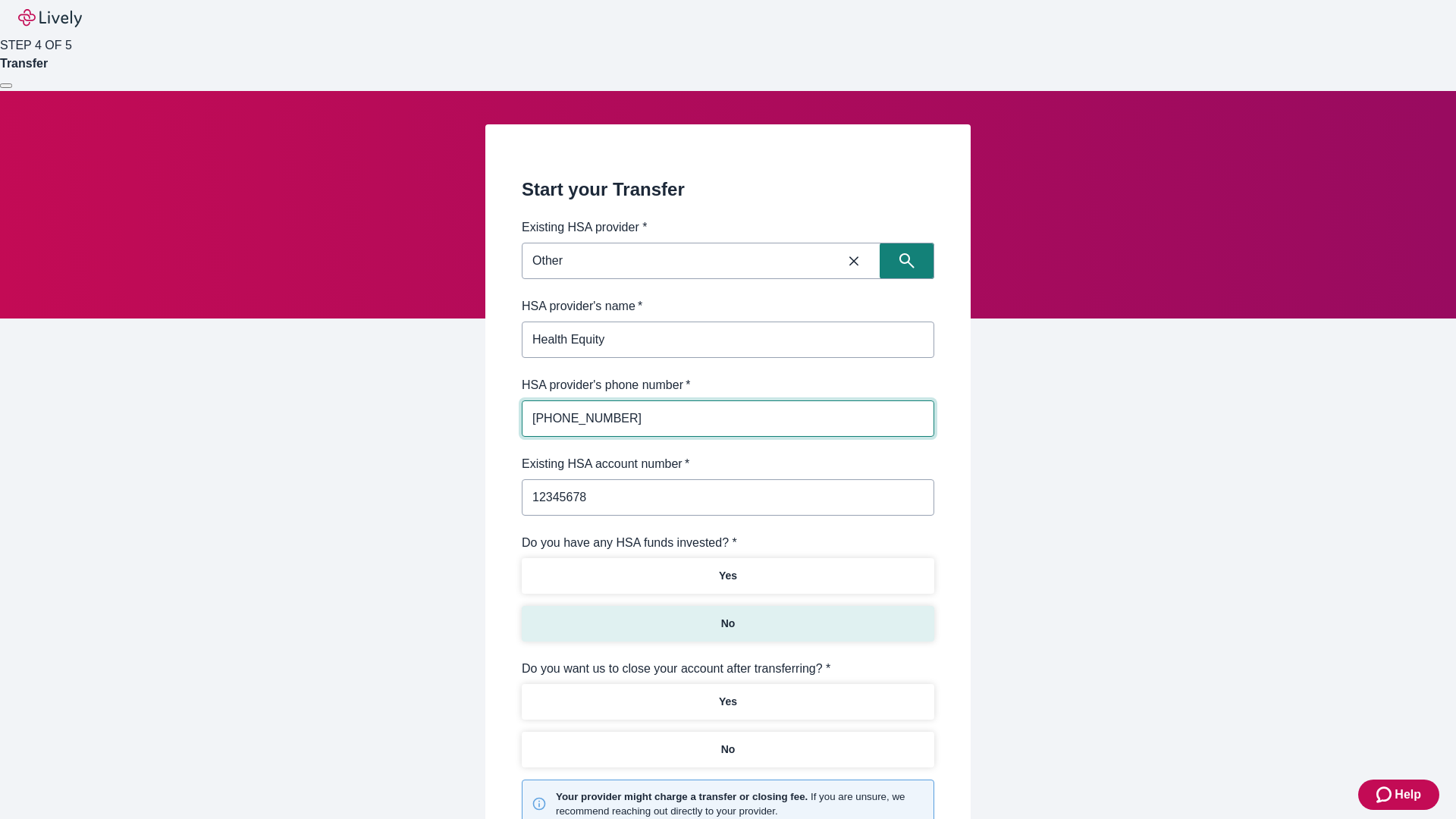
type input "12345678"
click at [727, 616] on p "No" at bounding box center [729, 623] width 15 height 16
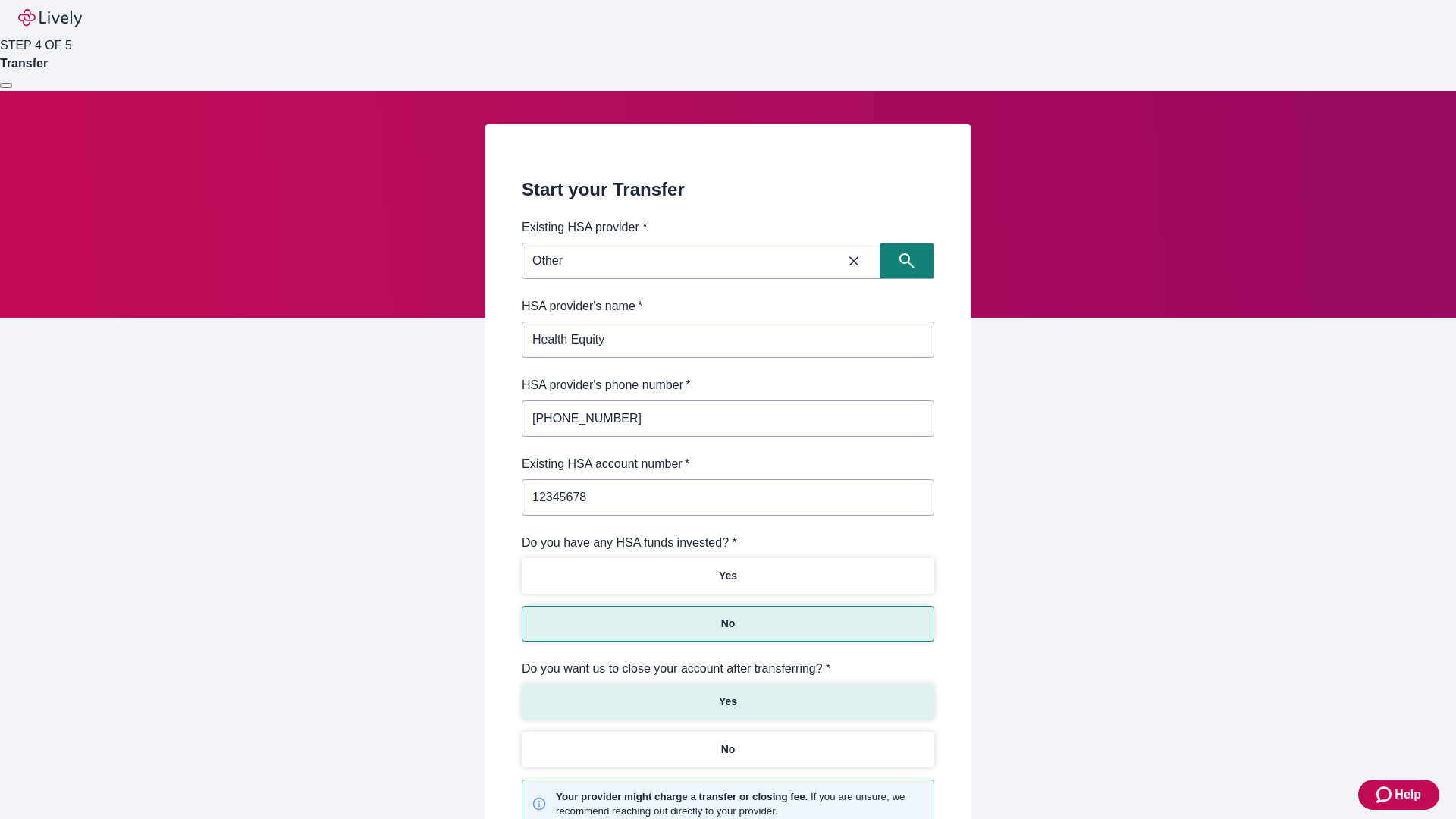
click at [727, 694] on p "Yes" at bounding box center [728, 701] width 18 height 16
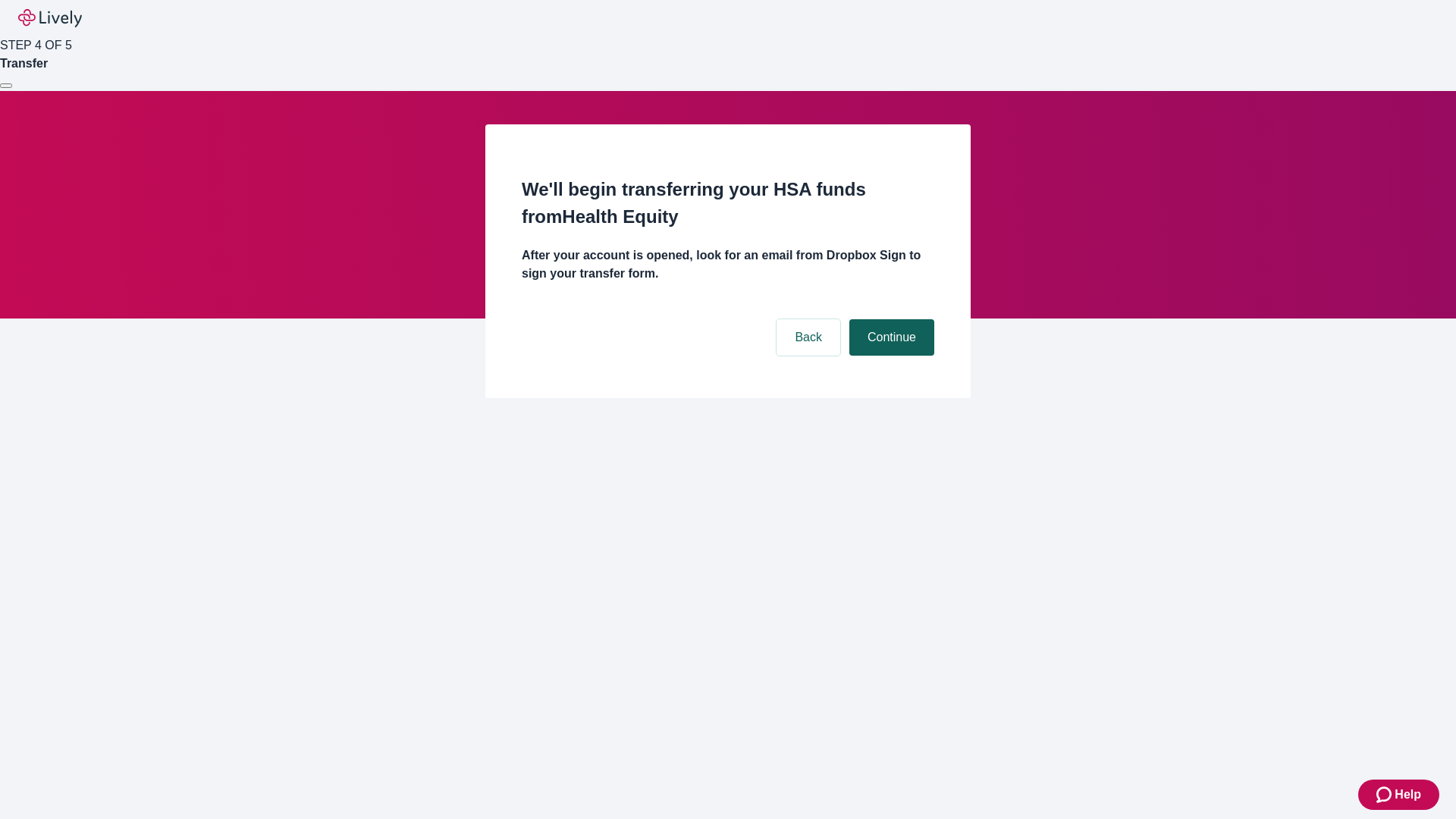
click at [890, 319] on button "Continue" at bounding box center [892, 338] width 85 height 37
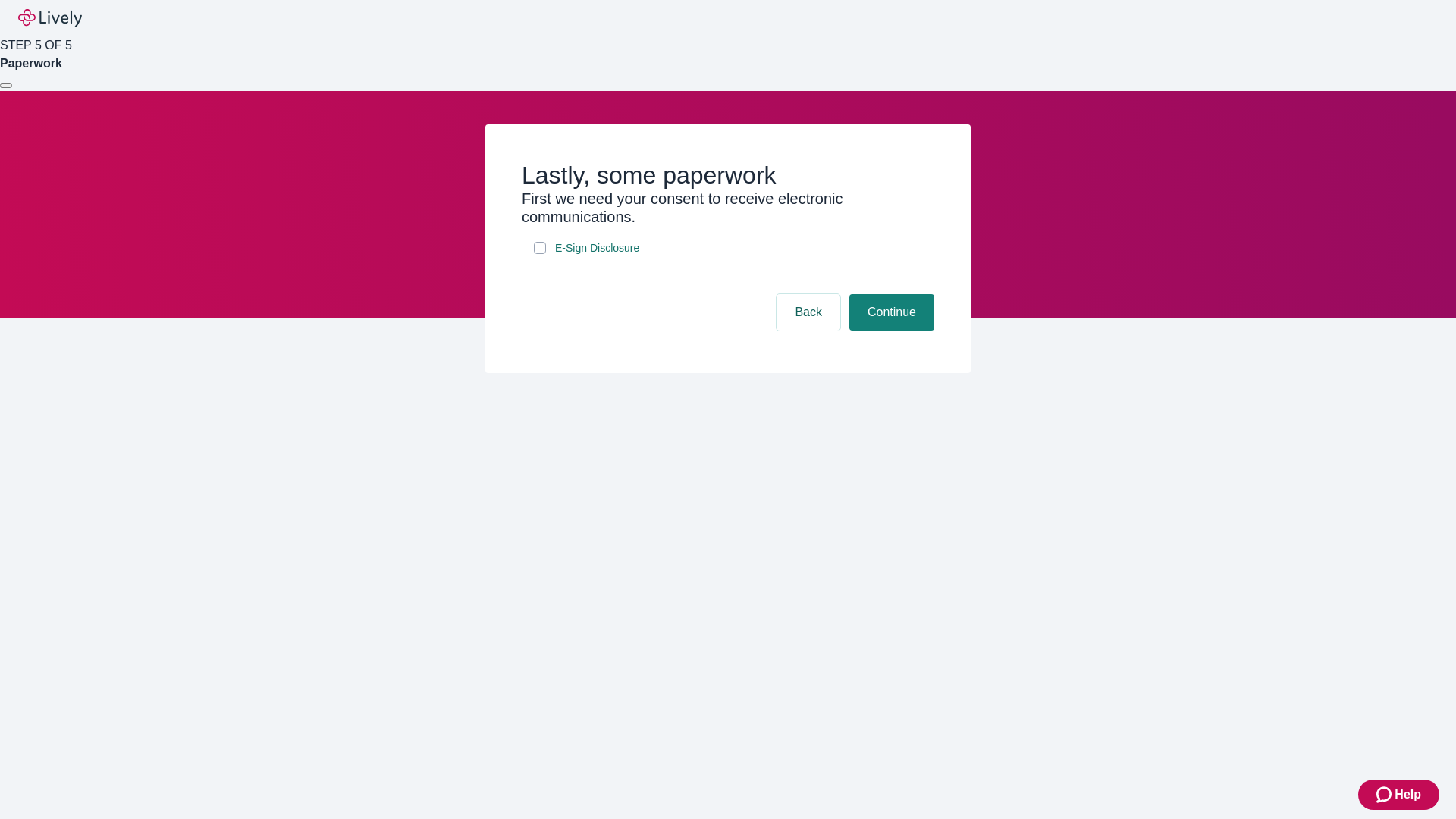
click at [540, 254] on input "E-Sign Disclosure" at bounding box center [539, 248] width 12 height 12
checkbox input "true"
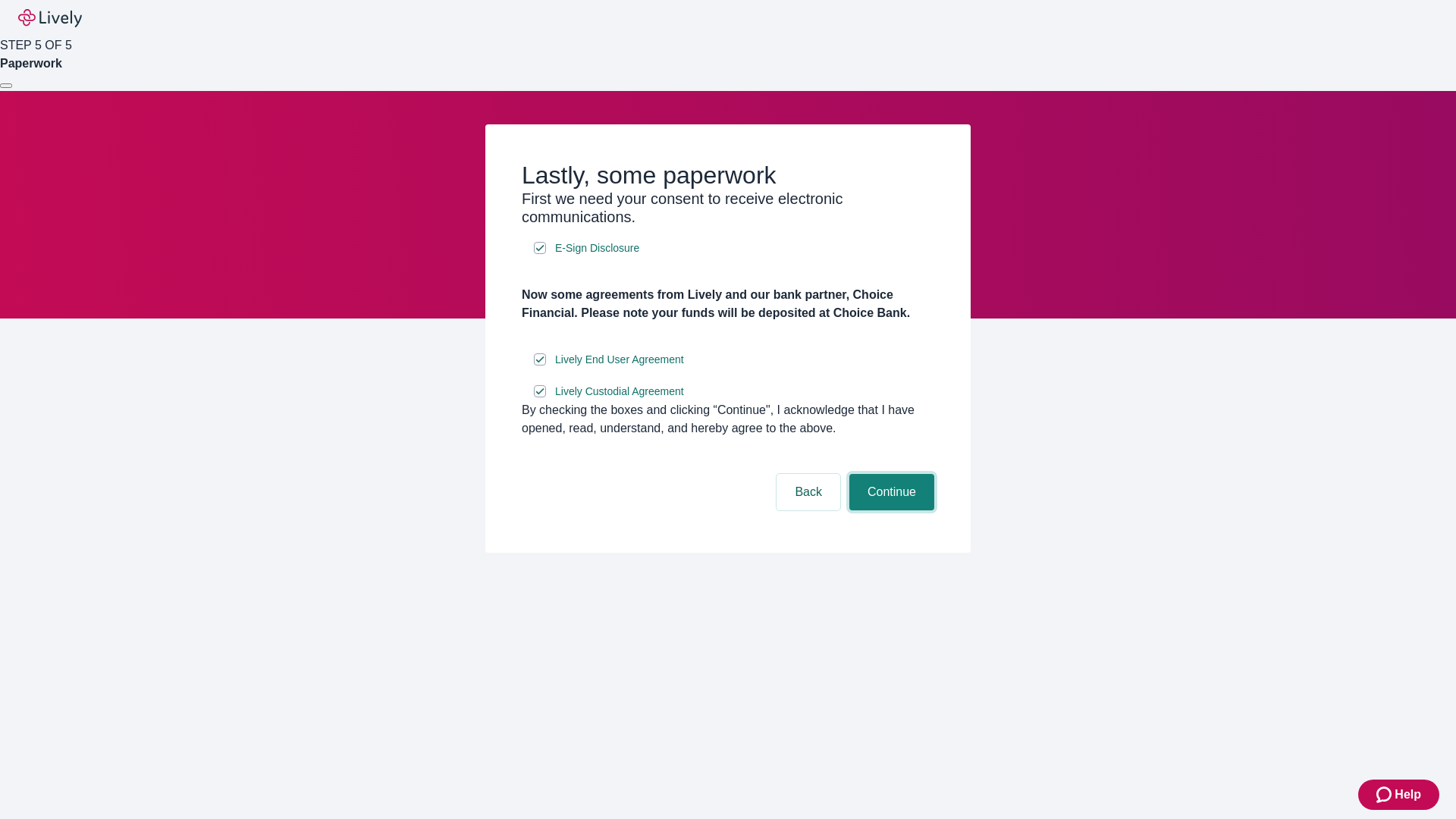
click at [890, 511] on button "Continue" at bounding box center [892, 492] width 85 height 37
